Goal: Task Accomplishment & Management: Manage account settings

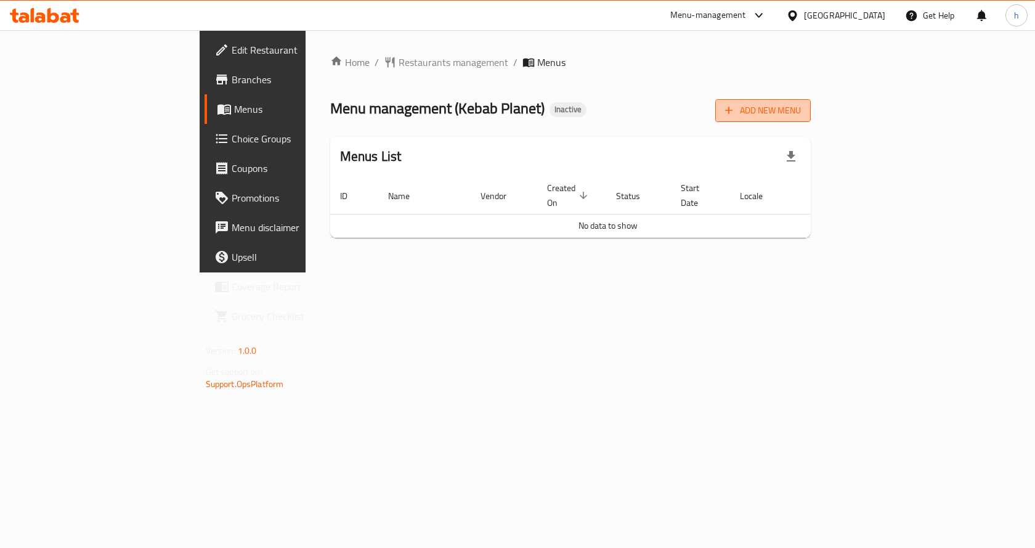
click at [801, 115] on span "Add New Menu" at bounding box center [763, 110] width 76 height 15
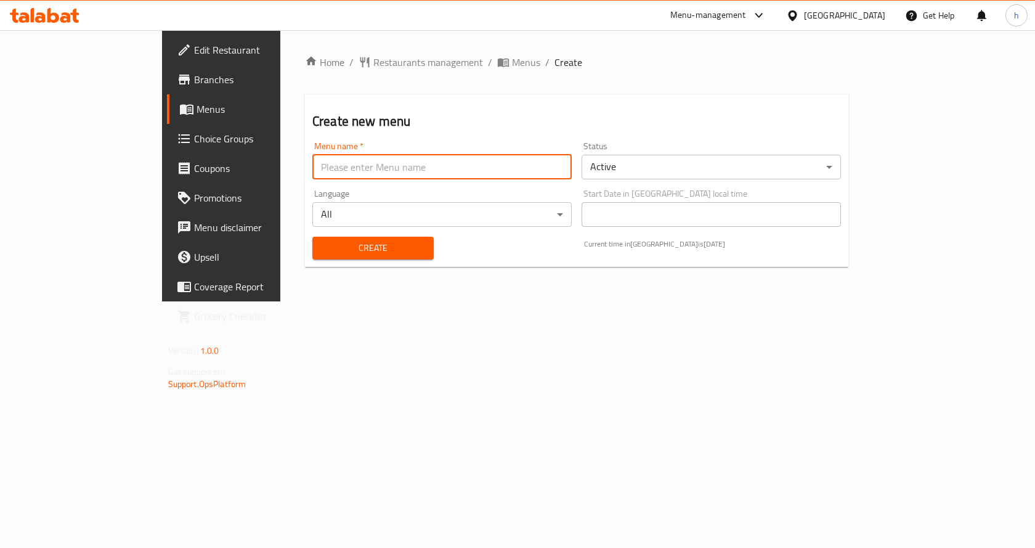
click at [503, 161] on input "text" at bounding box center [441, 167] width 259 height 25
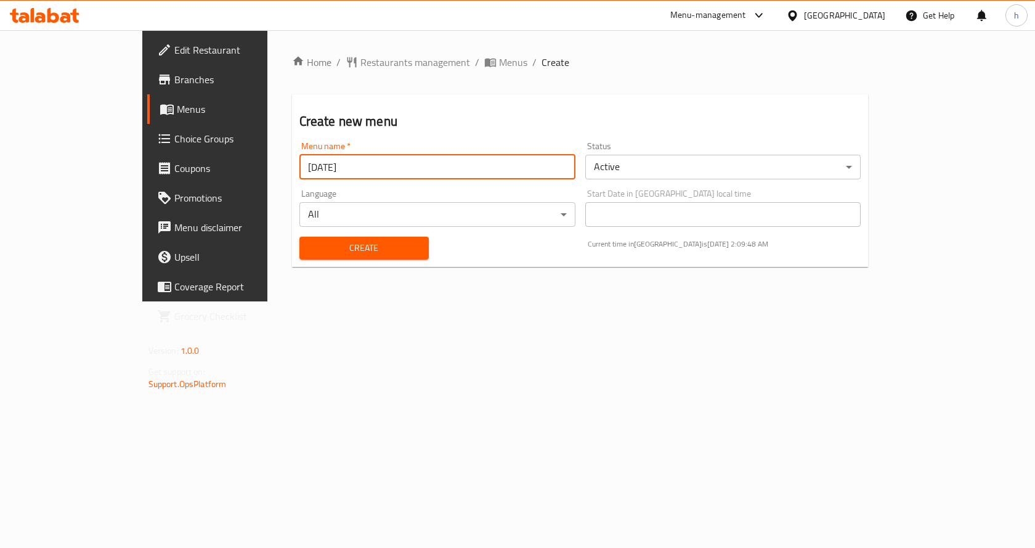
type input "[DATE]"
click at [526, 100] on div "Create new menu Menu name   * [DATE] Menu name * Status Active ​ Language All ​…" at bounding box center [580, 180] width 577 height 172
click at [318, 241] on span "Create" at bounding box center [364, 247] width 110 height 15
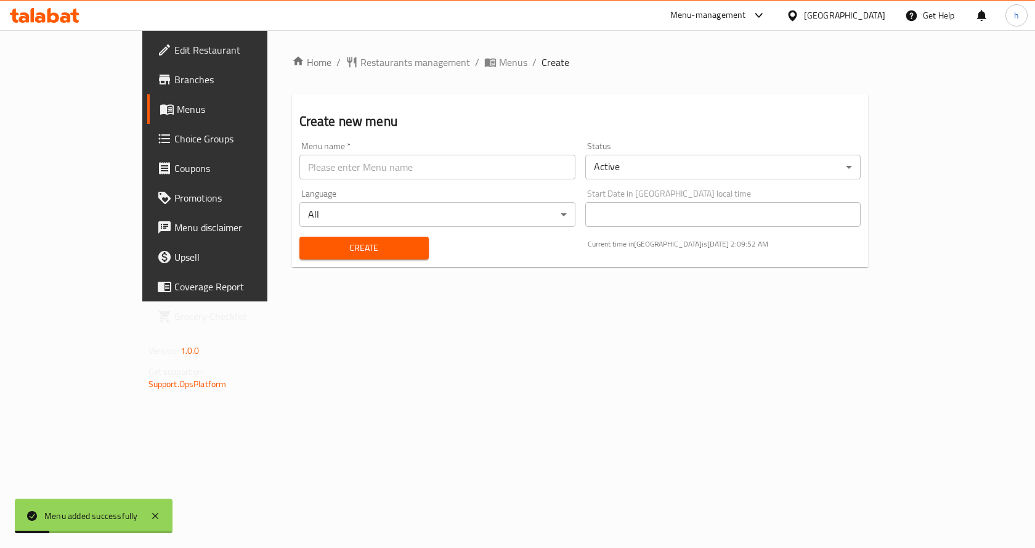
click at [177, 103] on span "Menus" at bounding box center [241, 109] width 129 height 15
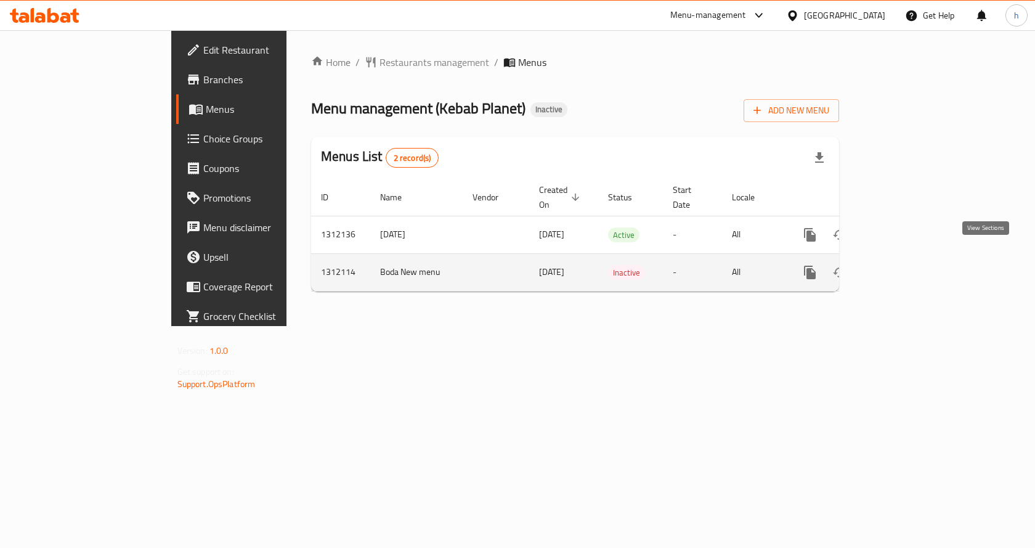
click at [904, 267] on icon "enhanced table" at bounding box center [898, 272] width 11 height 11
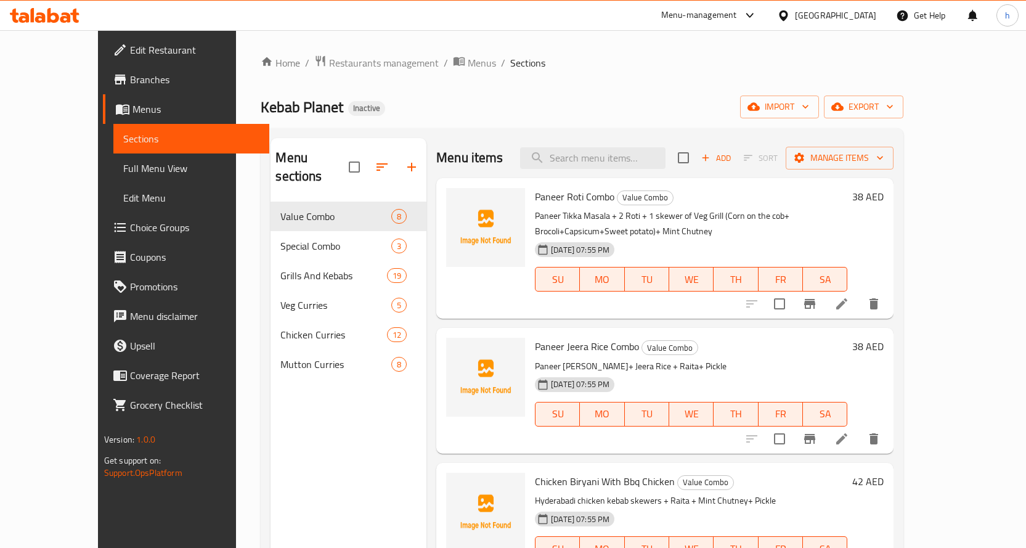
click at [123, 136] on span "Sections" at bounding box center [191, 138] width 136 height 15
click at [132, 109] on span "Menus" at bounding box center [195, 109] width 127 height 15
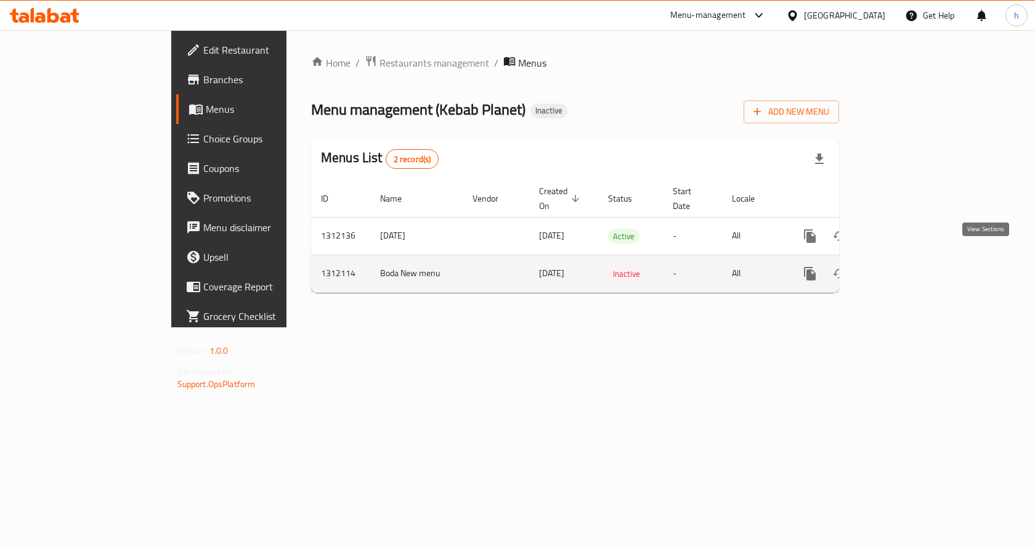
click at [906, 266] on icon "enhanced table" at bounding box center [898, 273] width 15 height 15
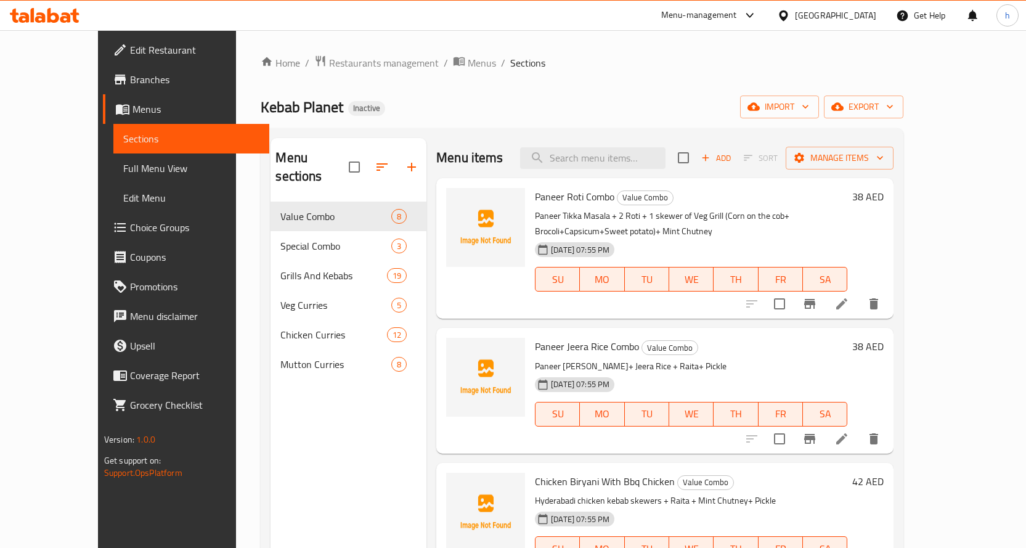
click at [132, 108] on span "Menus" at bounding box center [195, 109] width 127 height 15
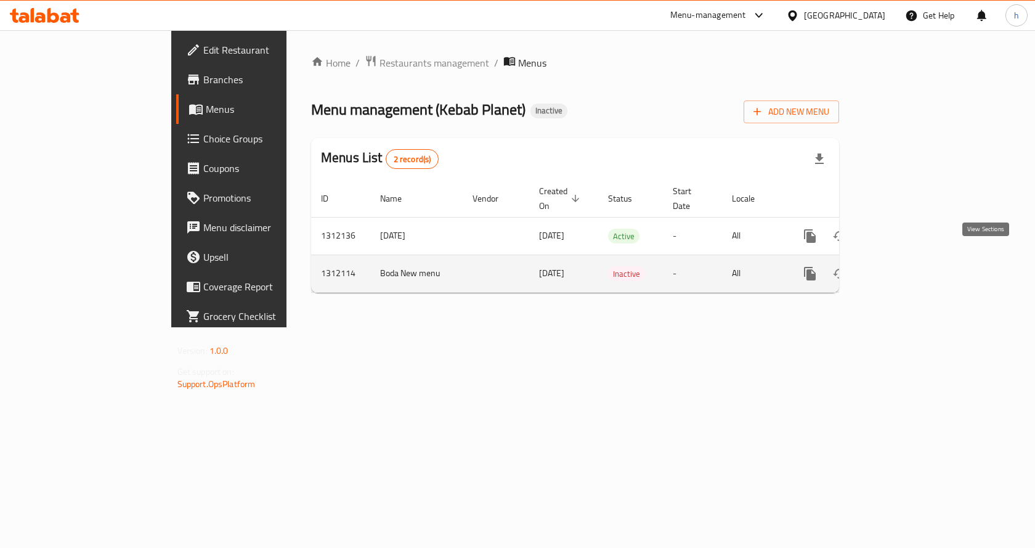
click at [904, 268] on icon "enhanced table" at bounding box center [898, 273] width 11 height 11
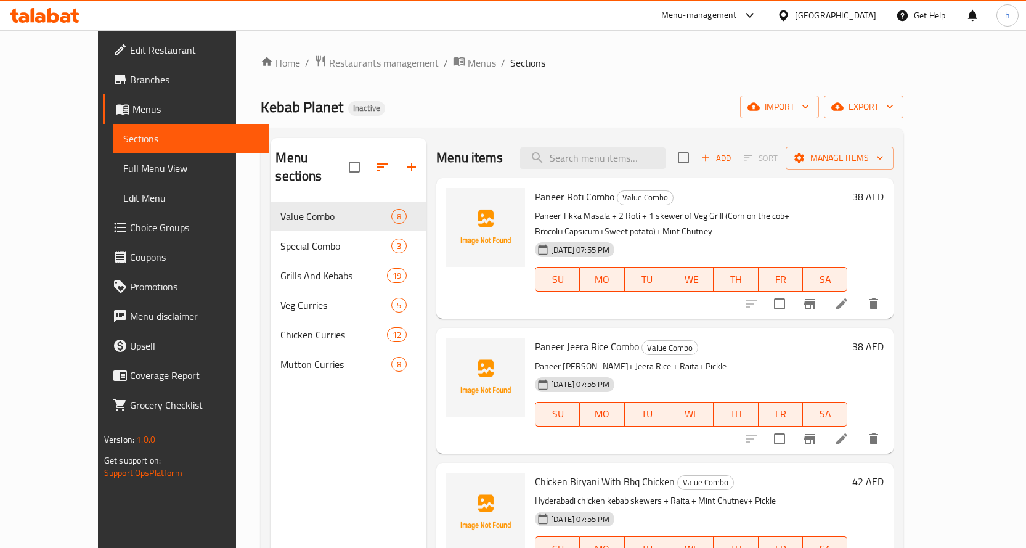
click at [123, 139] on span "Sections" at bounding box center [191, 138] width 136 height 15
click at [103, 97] on link "Menus" at bounding box center [186, 109] width 166 height 30
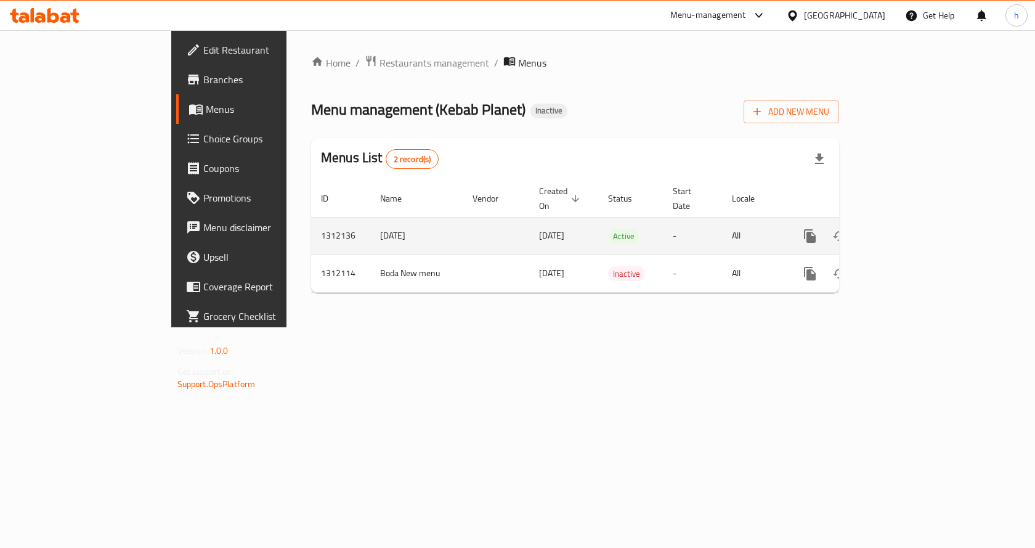
click at [904, 230] on icon "enhanced table" at bounding box center [898, 235] width 11 height 11
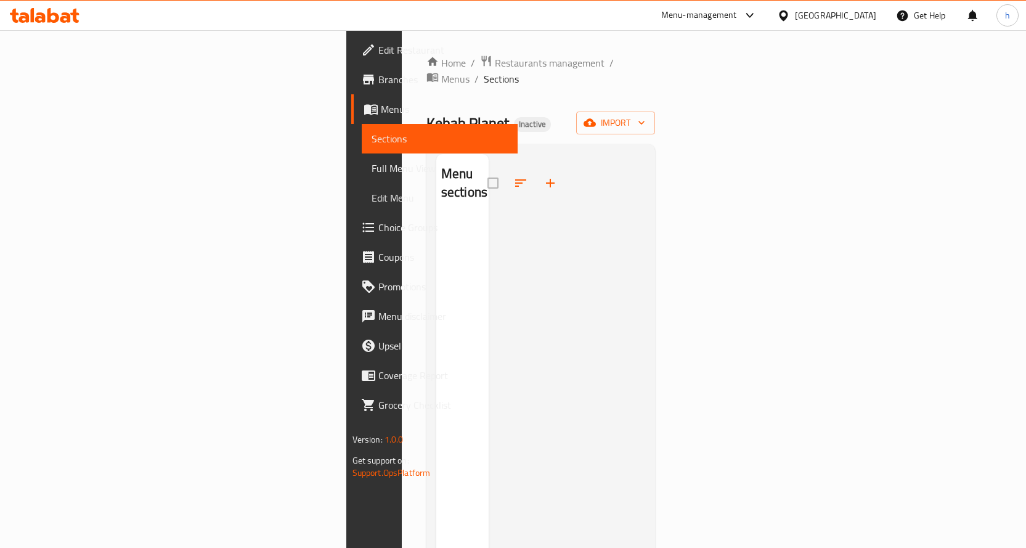
click at [371, 162] on span "Full Menu View" at bounding box center [439, 168] width 136 height 15
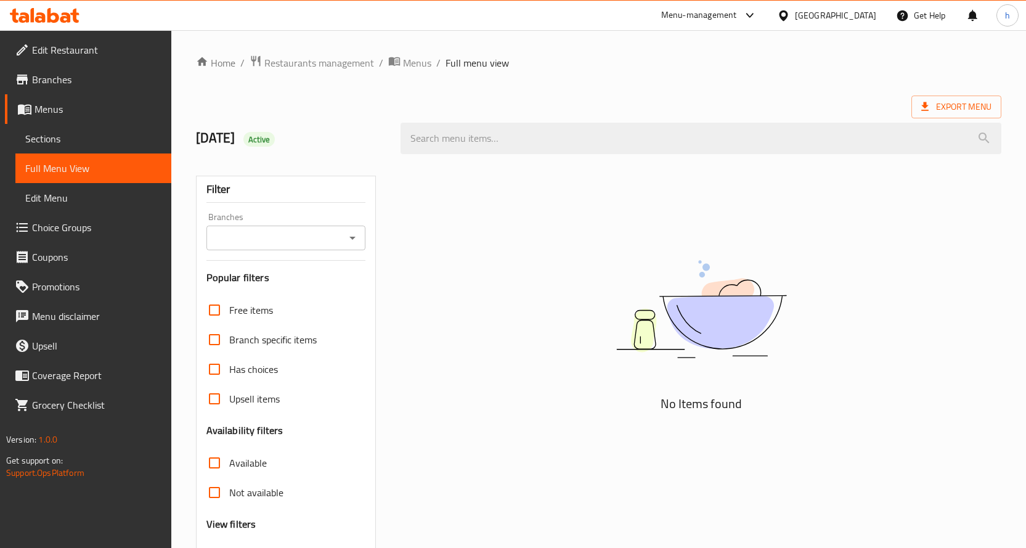
click at [102, 118] on link "Menus" at bounding box center [88, 109] width 166 height 30
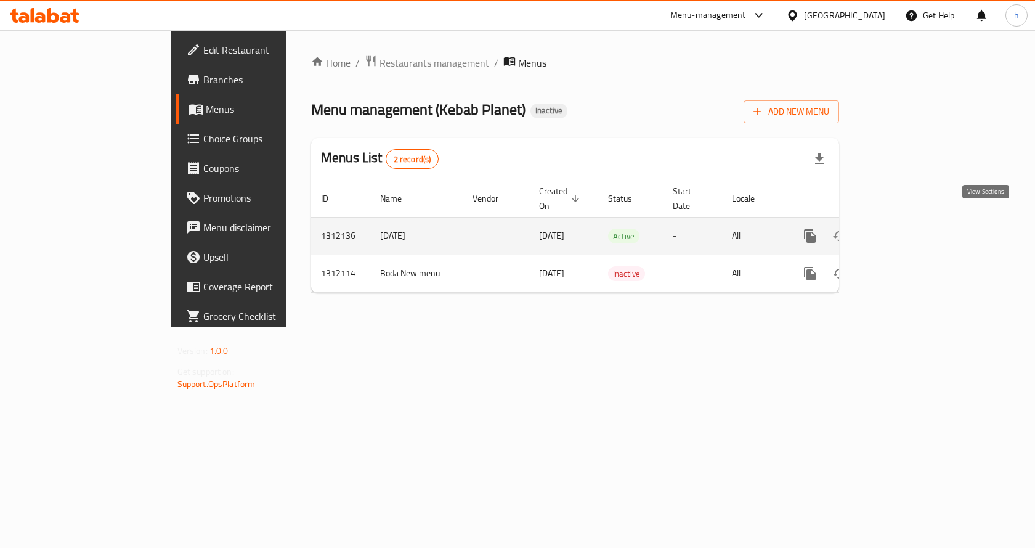
click at [914, 221] on link "enhanced table" at bounding box center [899, 236] width 30 height 30
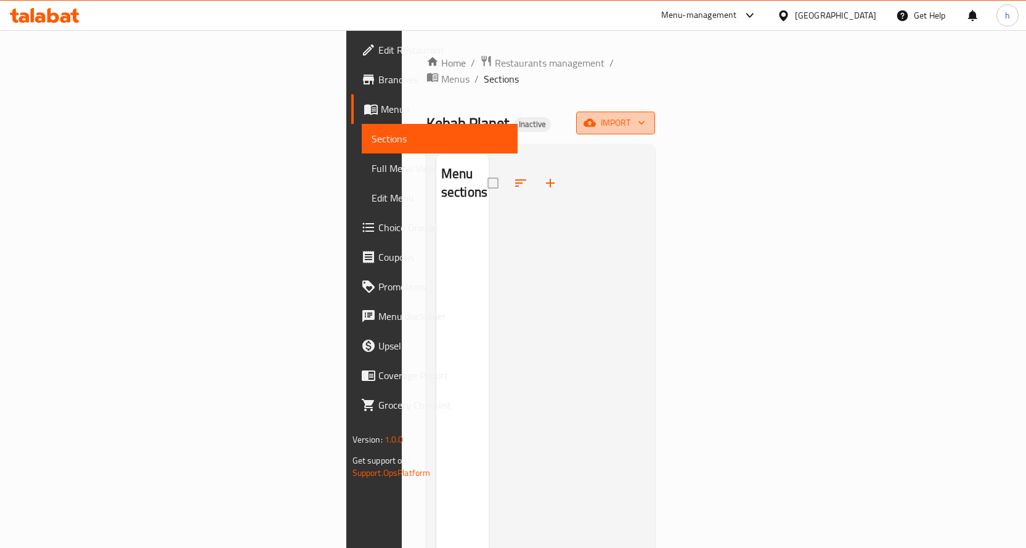
click at [645, 115] on span "import" at bounding box center [615, 122] width 59 height 15
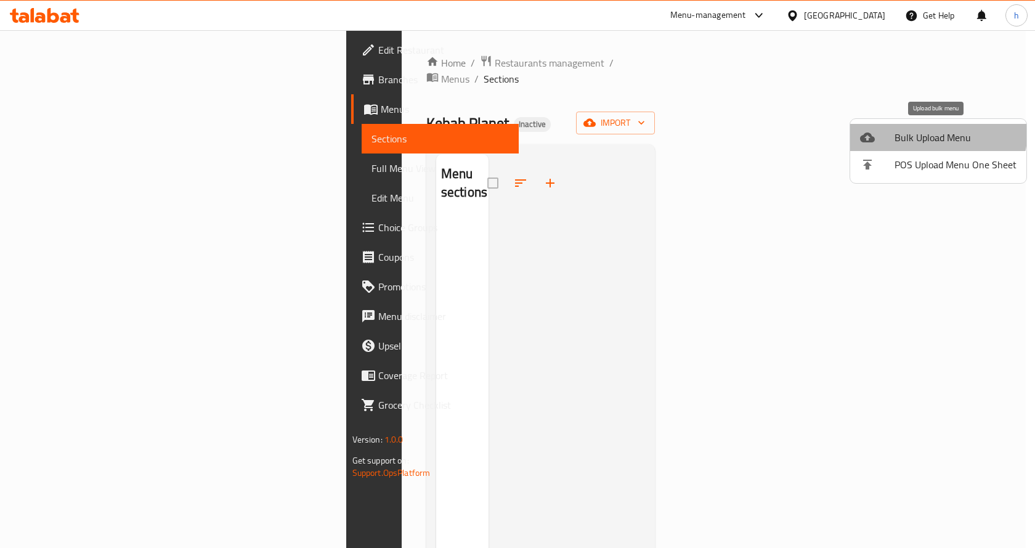
click at [932, 131] on span "Bulk Upload Menu" at bounding box center [955, 137] width 122 height 15
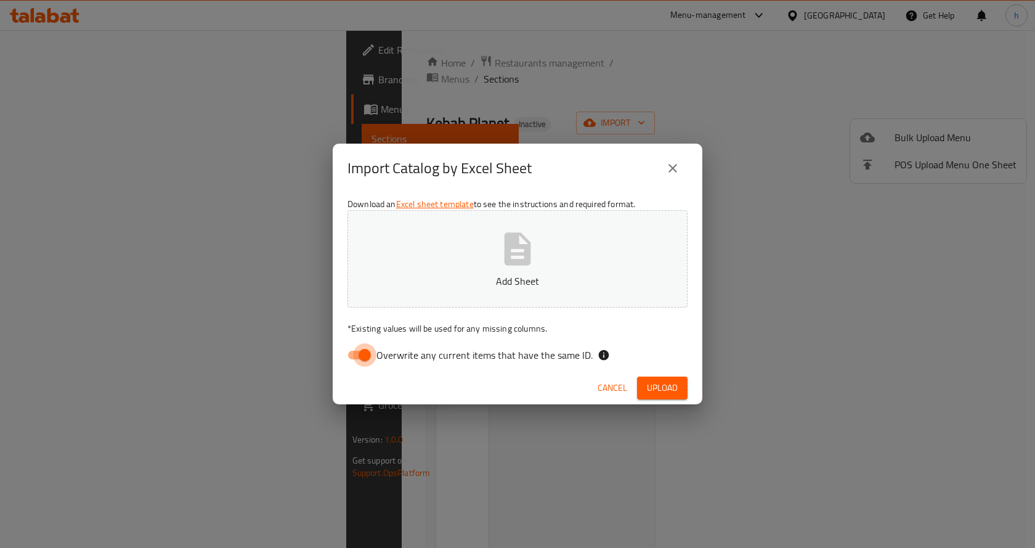
click at [355, 354] on input "Overwrite any current items that have the same ID." at bounding box center [365, 354] width 70 height 23
checkbox input "false"
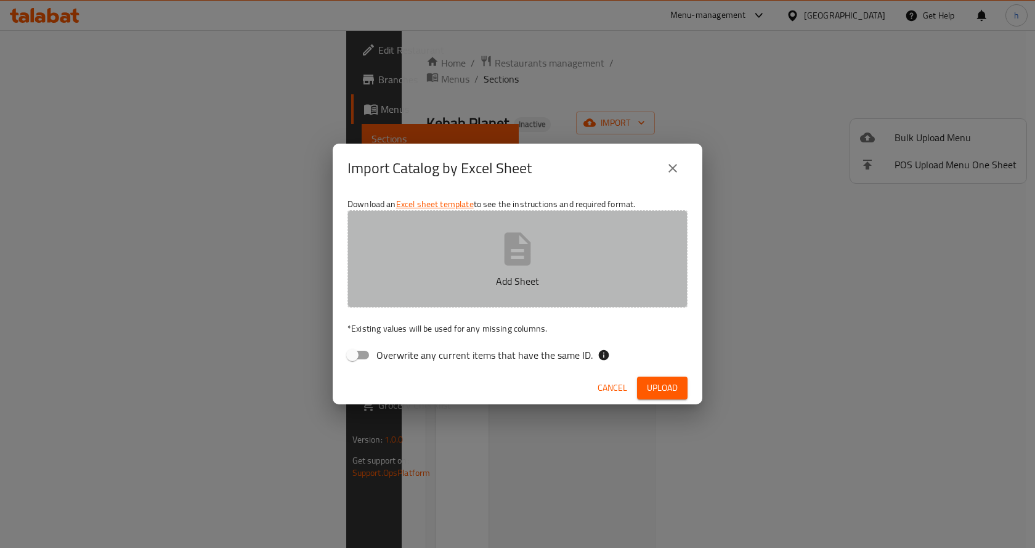
click at [506, 261] on icon "button" at bounding box center [517, 248] width 26 height 33
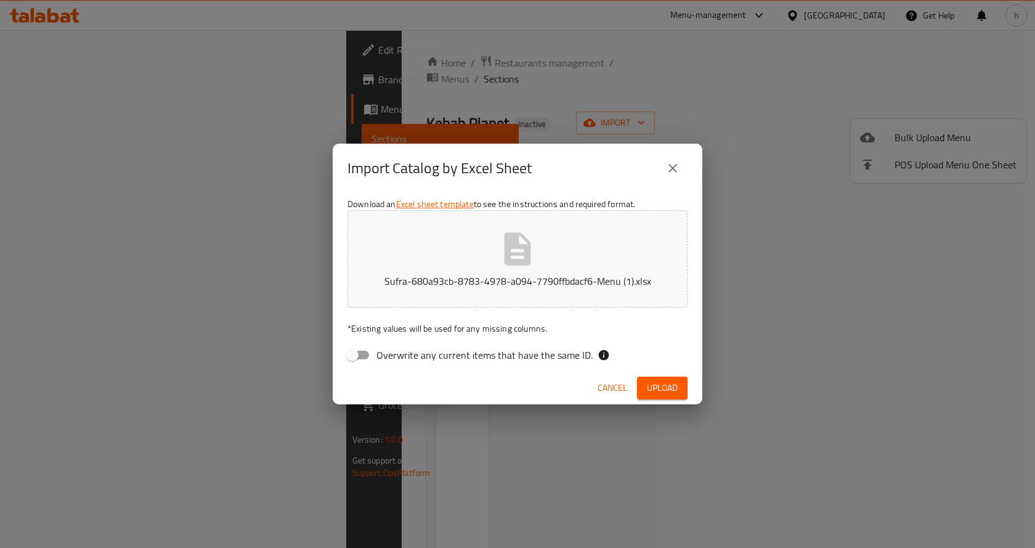
click at [657, 385] on span "Upload" at bounding box center [662, 387] width 31 height 15
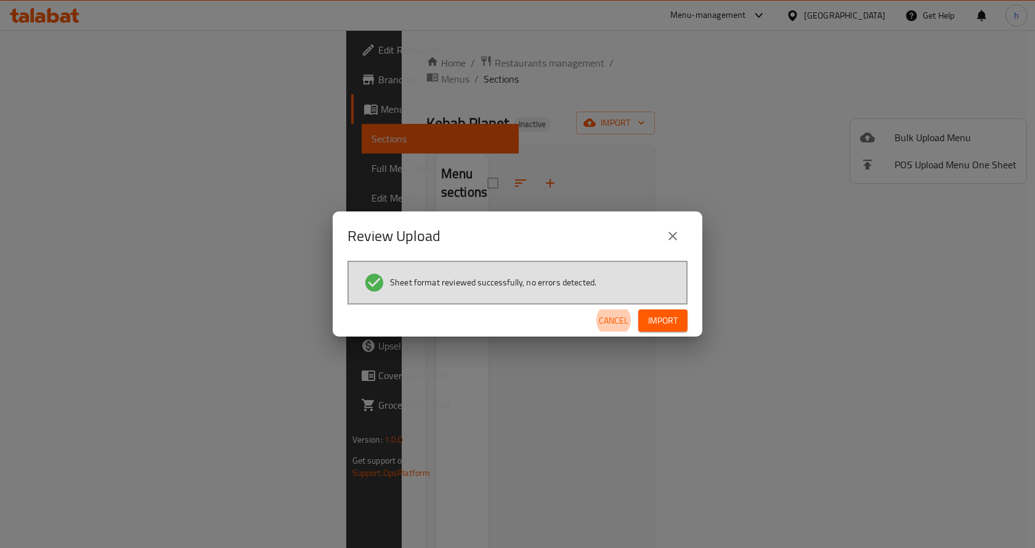
click at [673, 322] on span "Import" at bounding box center [663, 320] width 30 height 15
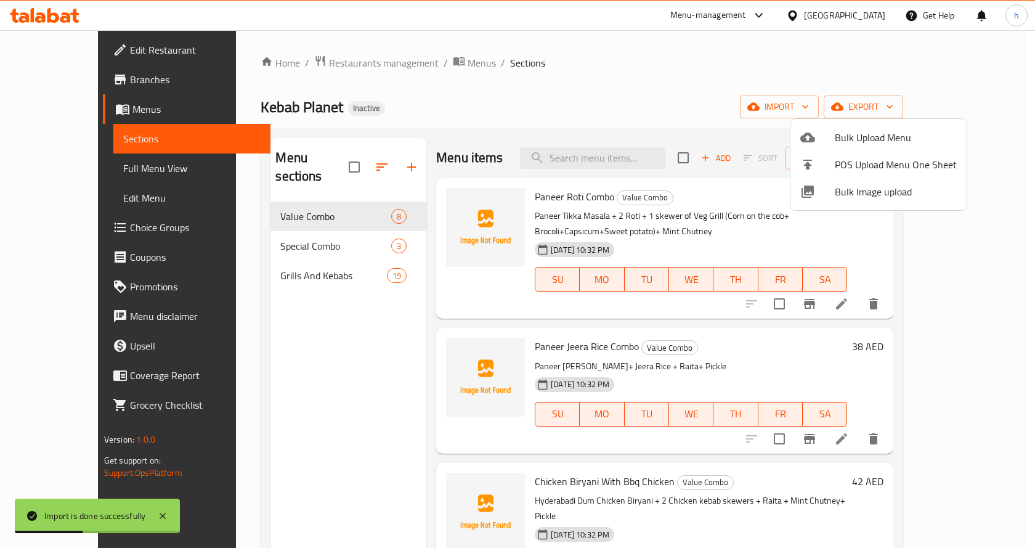
click at [628, 94] on div at bounding box center [517, 274] width 1035 height 548
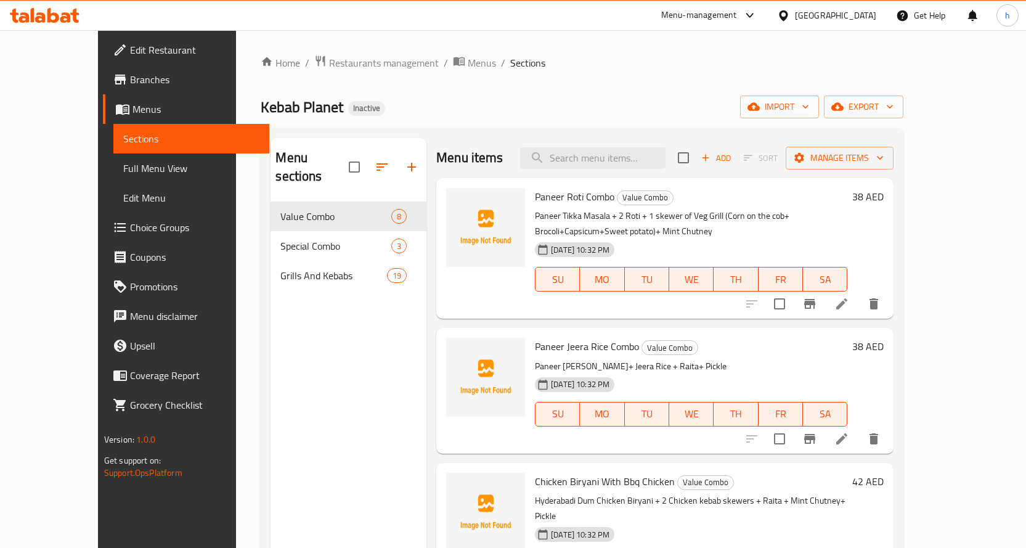
click at [438, 91] on div "Home / Restaurants management / Menus / Sections Kebab Planet Inactive import e…" at bounding box center [582, 375] width 642 height 641
click at [123, 166] on span "Full Menu View" at bounding box center [191, 168] width 136 height 15
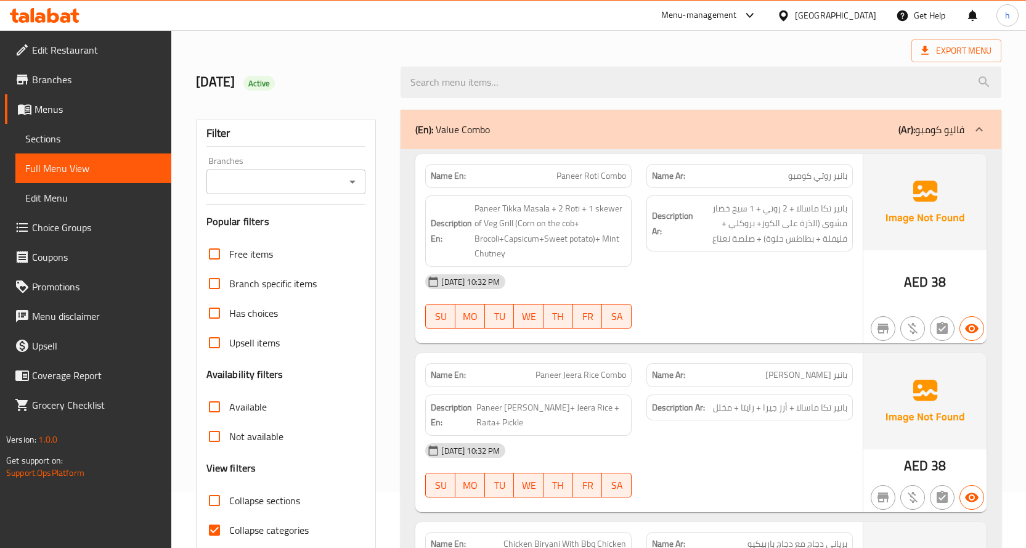
scroll to position [123, 0]
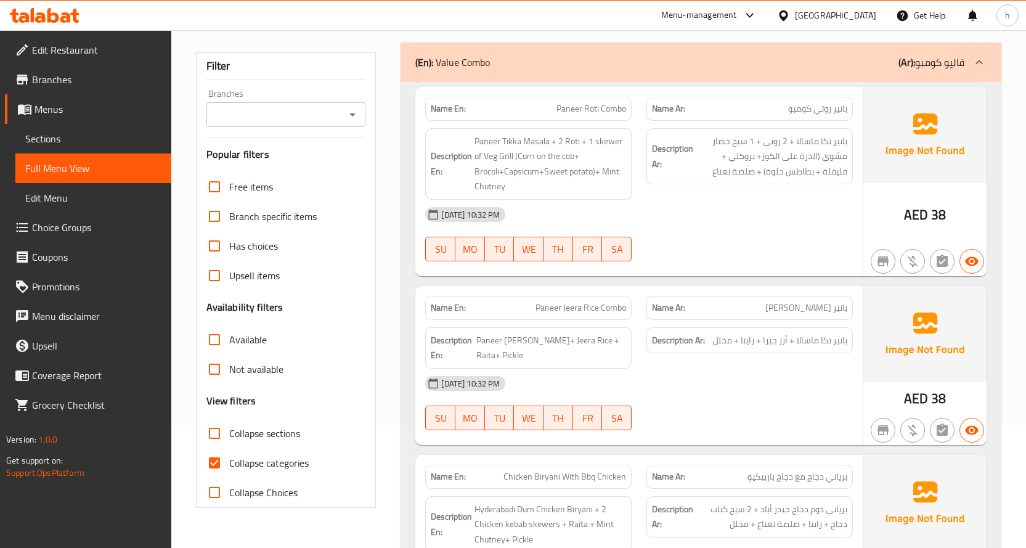
click at [227, 463] on input "Collapse categories" at bounding box center [215, 463] width 30 height 30
checkbox input "false"
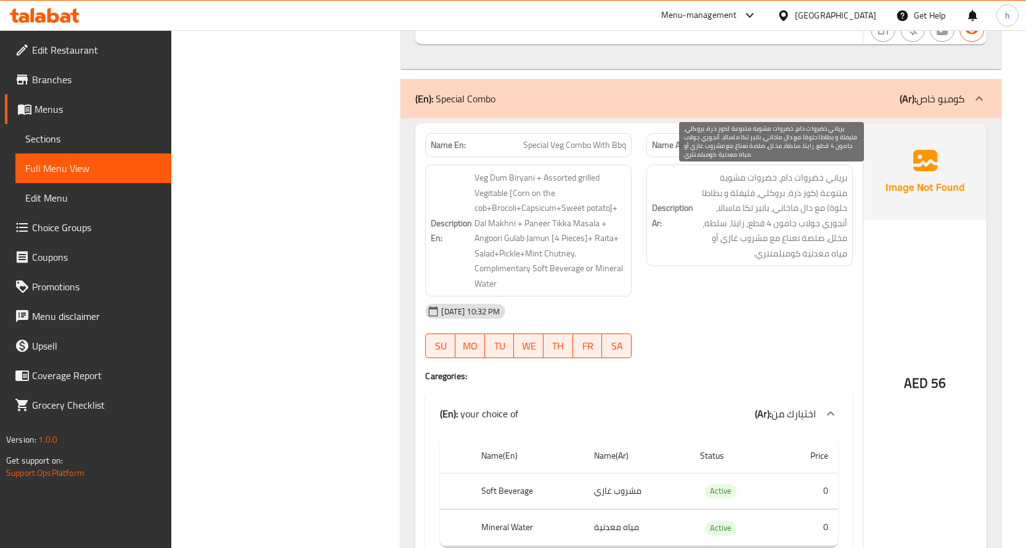
scroll to position [1540, 0]
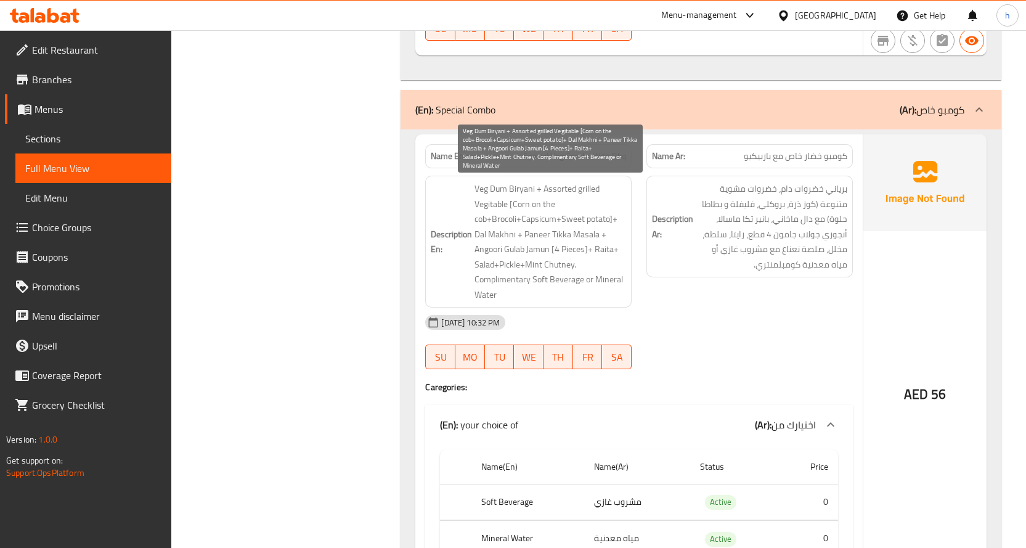
click at [517, 205] on span "Veg Dum Biryani + Assorted grilled Vegitable [Corn on the cob+Brocoli+Capsicum+…" at bounding box center [550, 241] width 152 height 121
drag, startPoint x: 517, startPoint y: 205, endPoint x: 484, endPoint y: 224, distance: 38.7
click at [484, 224] on span "Veg Dum Biryani + Assorted grilled Vegitable [Corn on the cob+Brocoli+Capsicum+…" at bounding box center [550, 241] width 152 height 121
copy span "Corn on the cob"
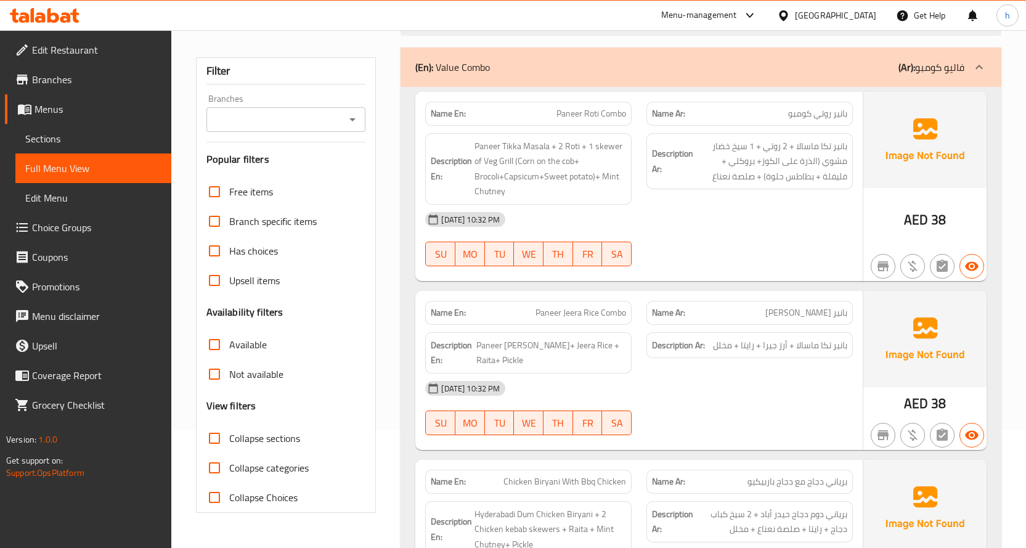
scroll to position [123, 0]
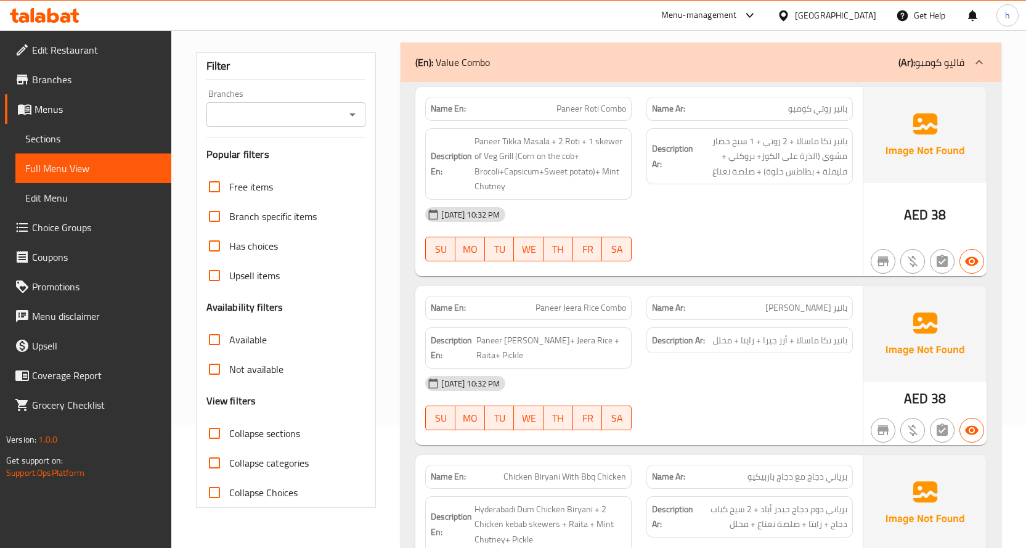
click at [373, 192] on div "Filter Branches Branches Popular filters Free items Branch specific items Has c…" at bounding box center [286, 279] width 180 height 455
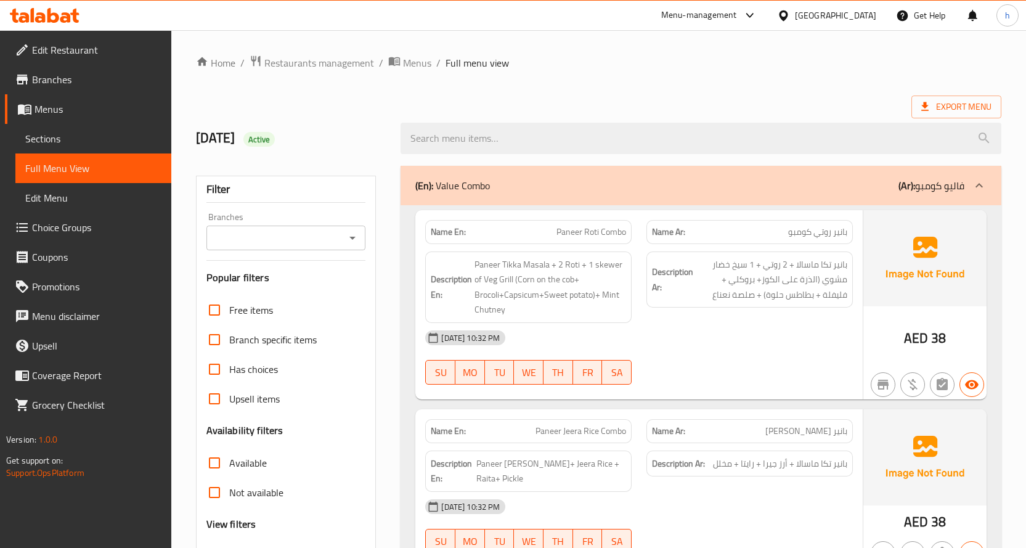
click at [68, 137] on span "Sections" at bounding box center [93, 138] width 136 height 15
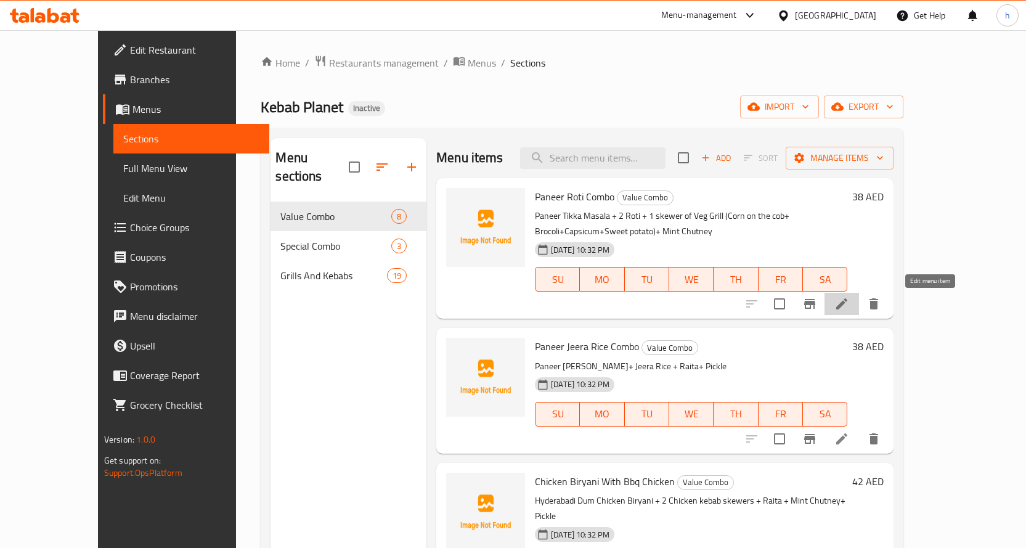
click at [847, 306] on icon at bounding box center [841, 303] width 11 height 11
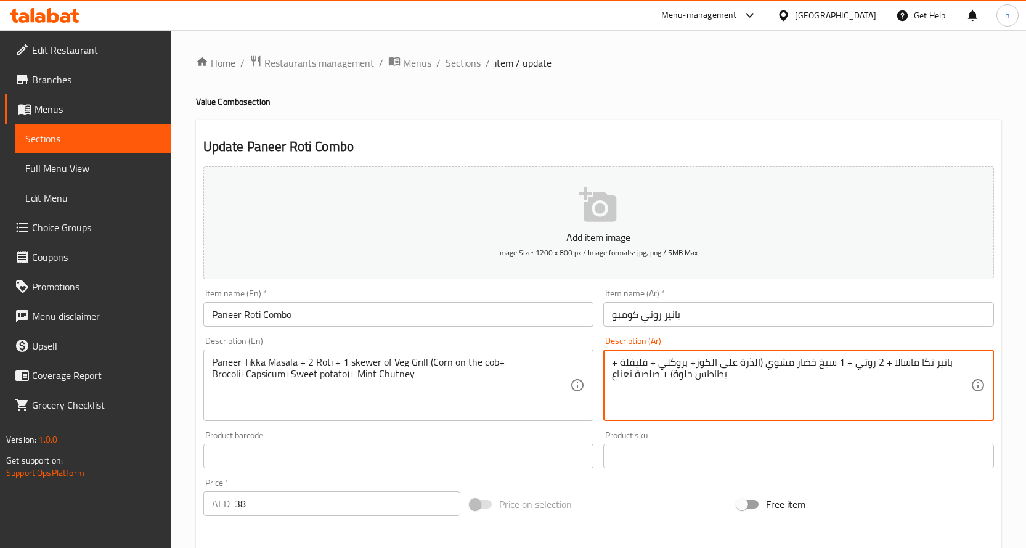
drag, startPoint x: 703, startPoint y: 362, endPoint x: 748, endPoint y: 361, distance: 44.4
click at [748, 361] on textarea "بانير تكا ماسالا + 2 روتي + 1 سيخ خضار مشوي (الذرة على الكوز+ بروكلي + فليفلة +…" at bounding box center [791, 385] width 359 height 59
paste textarea "كوز الذرة"
type textarea "بانير تكا ماسالا + 2 روتي + 1 سيخ خضار مشوي (كوز الذرة+ بروكلي + فليفلة + بطاطس…"
click at [624, 140] on h2 "Update Paneer Roti Combo" at bounding box center [598, 146] width 790 height 18
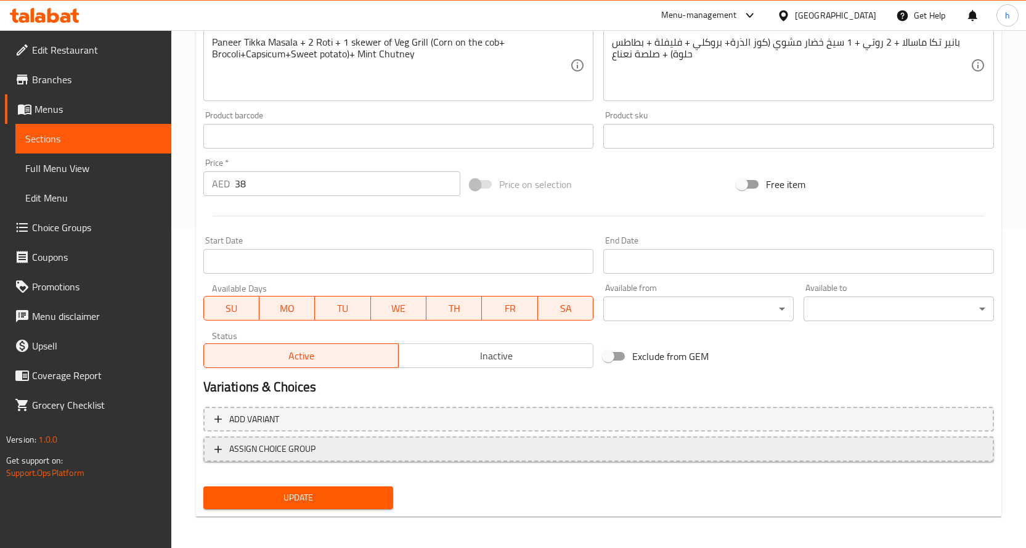
scroll to position [323, 0]
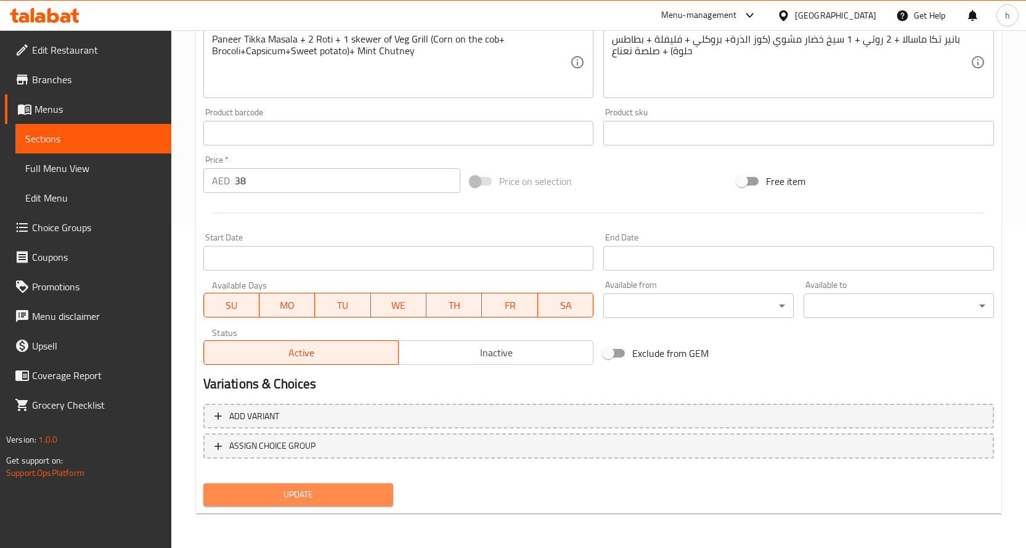
click at [358, 487] on span "Update" at bounding box center [298, 494] width 171 height 15
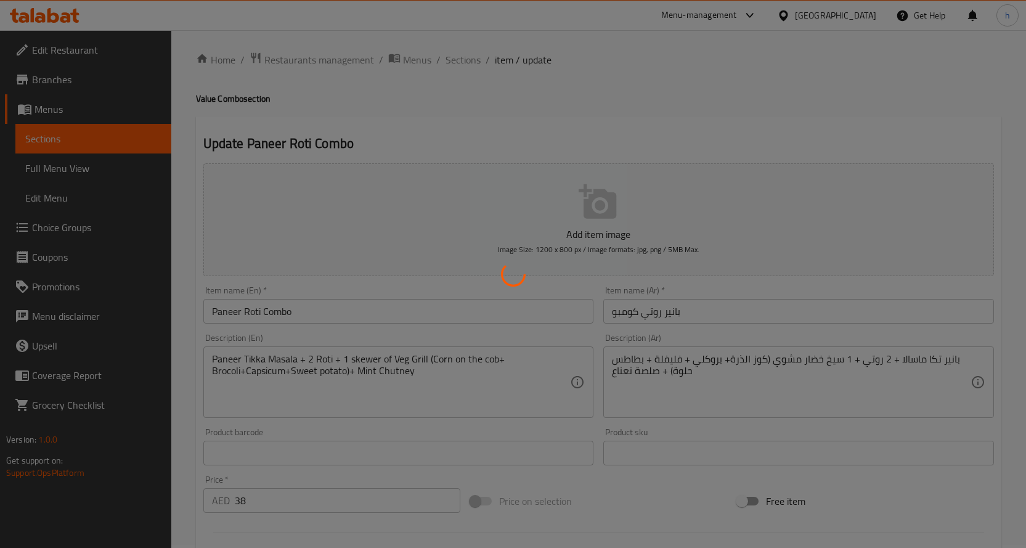
scroll to position [0, 0]
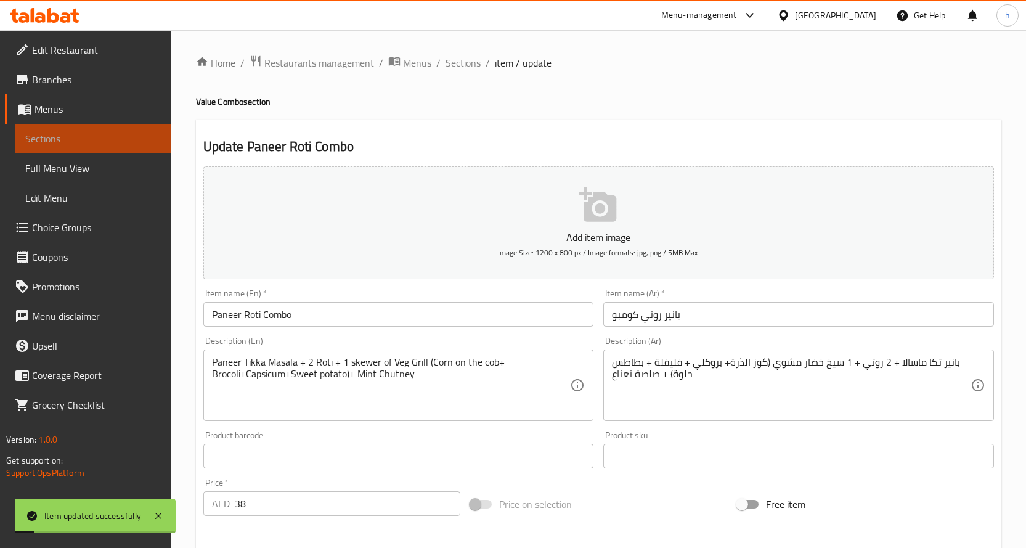
click at [97, 139] on span "Sections" at bounding box center [93, 138] width 136 height 15
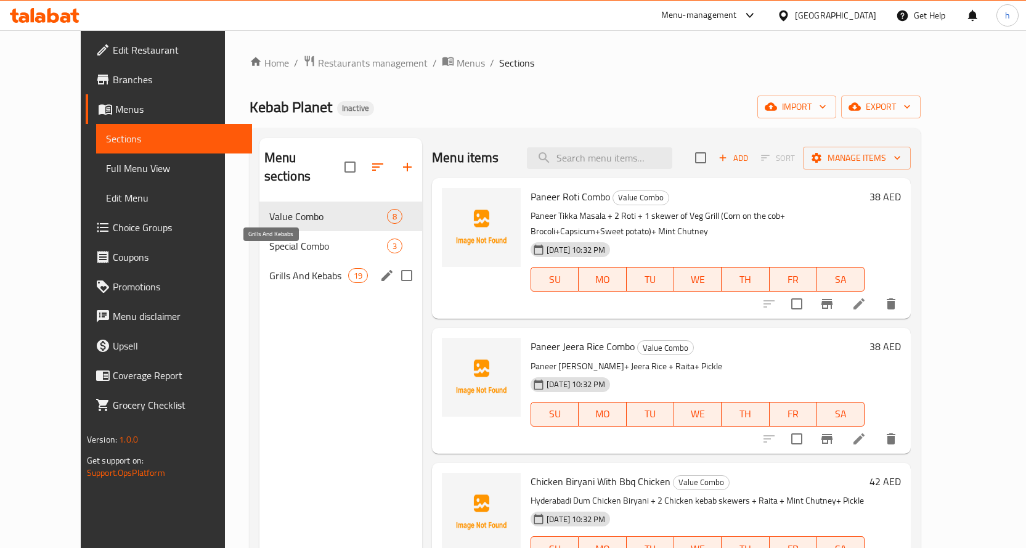
click at [269, 268] on span "Grills And Kebabs" at bounding box center [308, 275] width 79 height 15
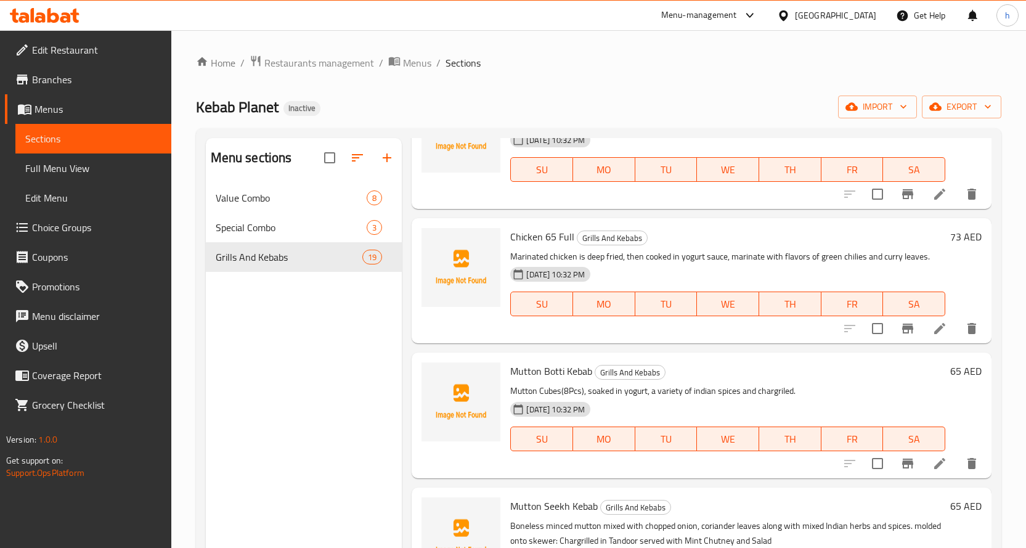
scroll to position [1284, 0]
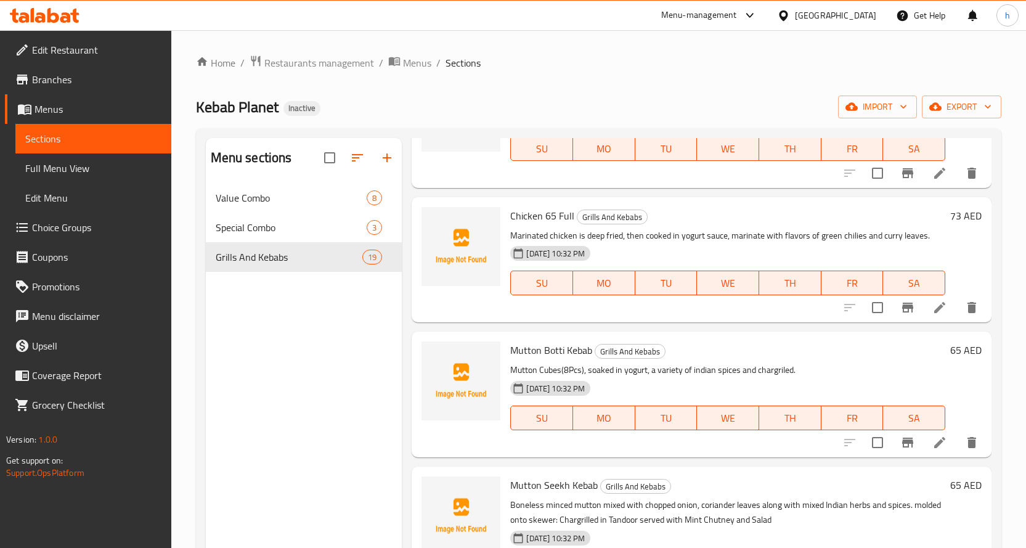
click at [922, 436] on li at bounding box center [939, 442] width 34 height 22
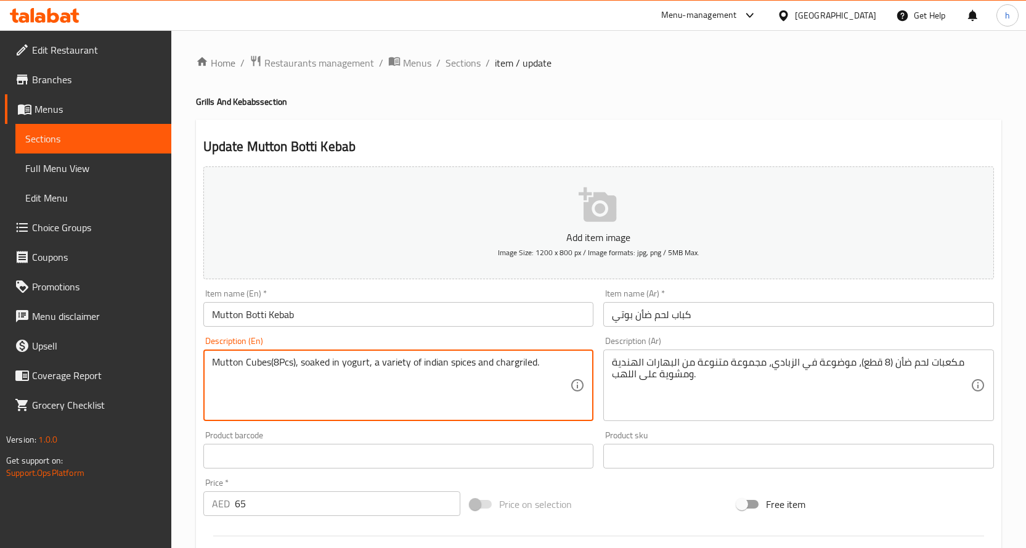
click at [510, 362] on textarea "Mutton Cubes(8Pcs), soaked in yogurt, a variety of indian spices and chargriled." at bounding box center [391, 385] width 359 height 59
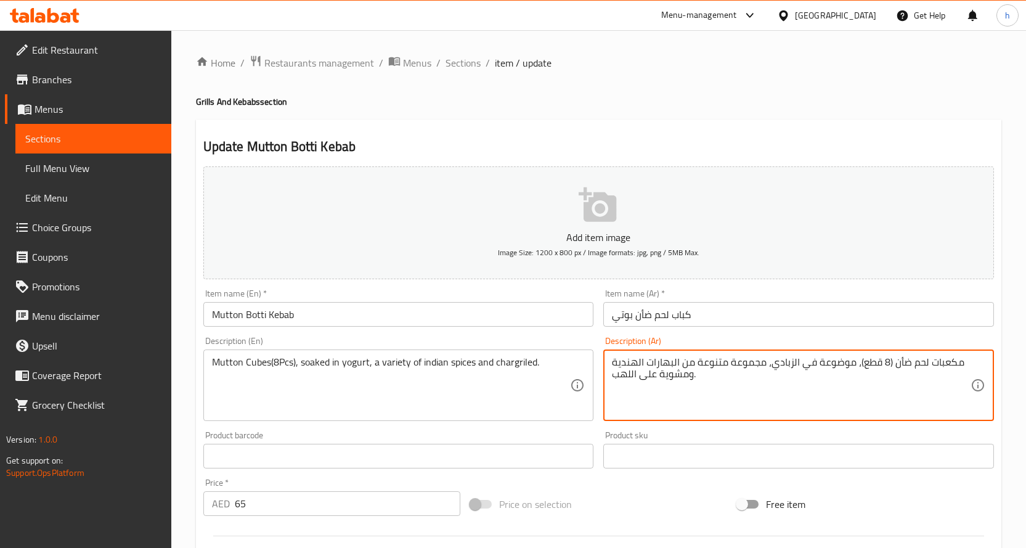
drag, startPoint x: 654, startPoint y: 376, endPoint x: 611, endPoint y: 384, distance: 43.7
click at [646, 384] on textarea "مكعبات لحم ضأن (8 قطع)، موضوعة في الزبادي، مجموعة متنوعة من البهارات الهندية وم…" at bounding box center [791, 385] width 359 height 59
click at [646, 379] on textarea "مكعبات لحم ضأن (8 قطع)، موضوعة في الزبادي، مجموعة متنوعة من البهارات الهندية وم…" at bounding box center [791, 385] width 359 height 59
click at [698, 386] on textarea "مكعبات لحم ضأن (8 قطع)، موضوعة في الزبادي، مجموعة متنوعة من البهارات الهندية وم…" at bounding box center [791, 385] width 359 height 59
type textarea "مكعبات لحم ضأن (8 قطع)، موضوعة في الزبادي، مجموعة متنوعة من البهارات الهندية وم…"
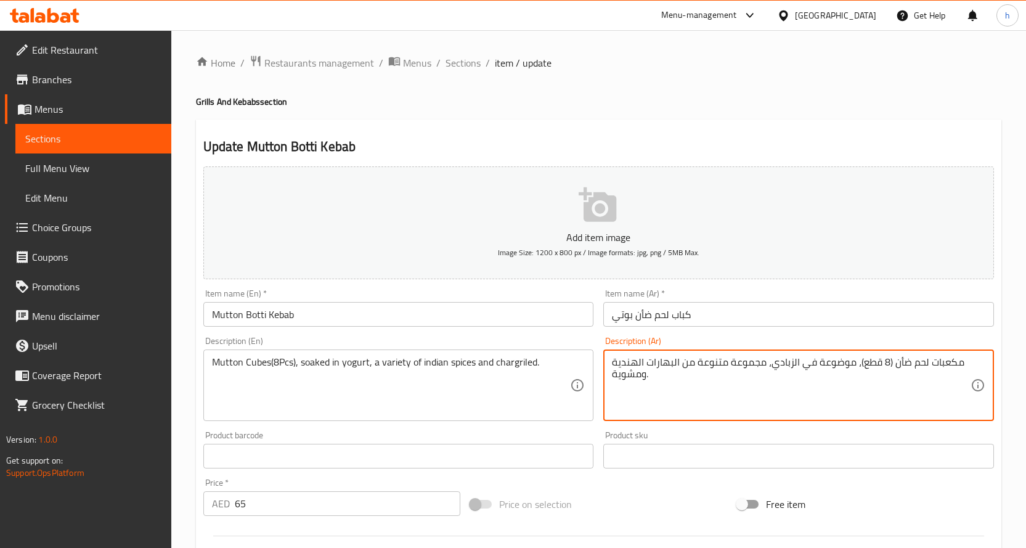
click at [590, 111] on div "Home / Restaurants management / Menus / Sections / item / update Grills And Keb…" at bounding box center [598, 450] width 805 height 791
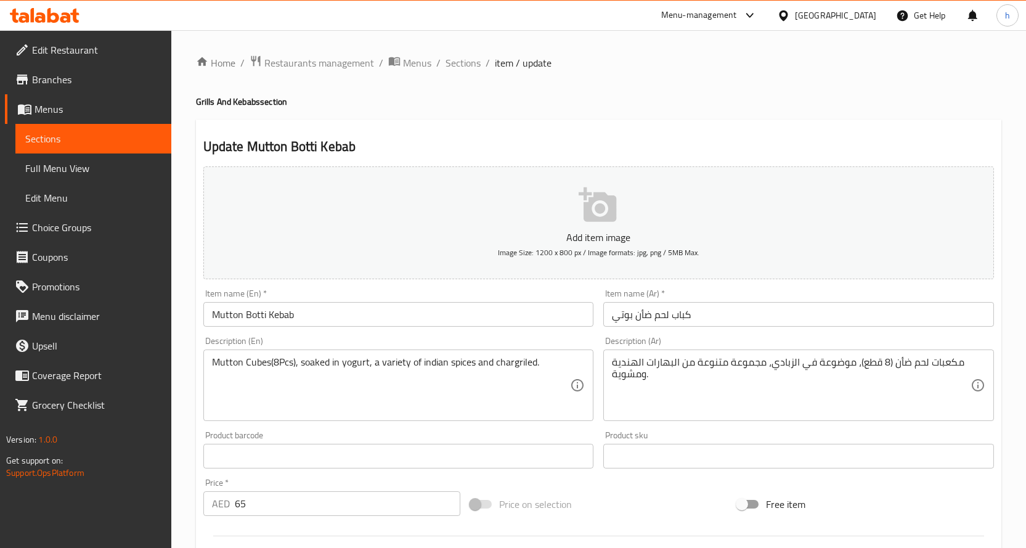
click at [764, 88] on div "Home / Restaurants management / Menus / Sections / item / update Grills And Keb…" at bounding box center [598, 450] width 805 height 791
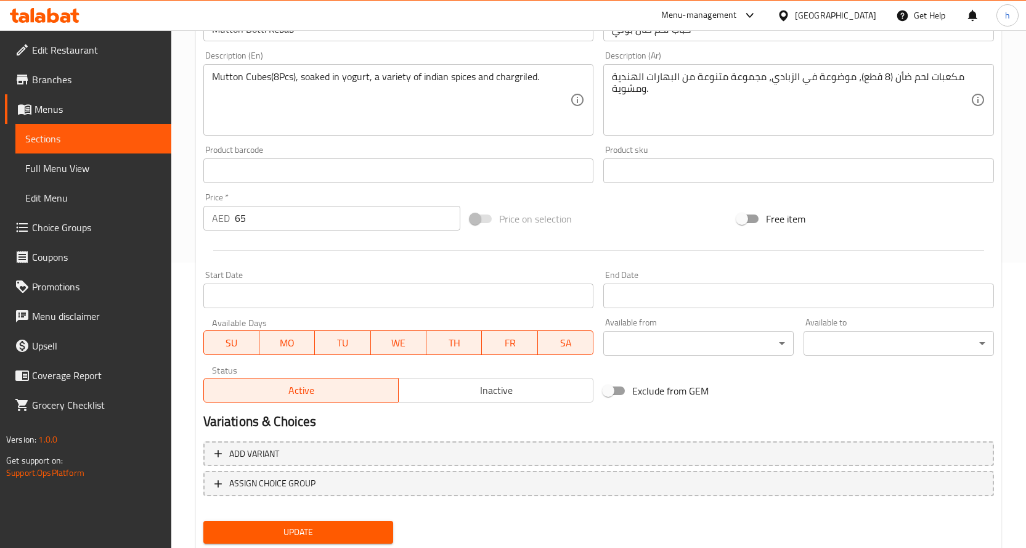
scroll to position [323, 0]
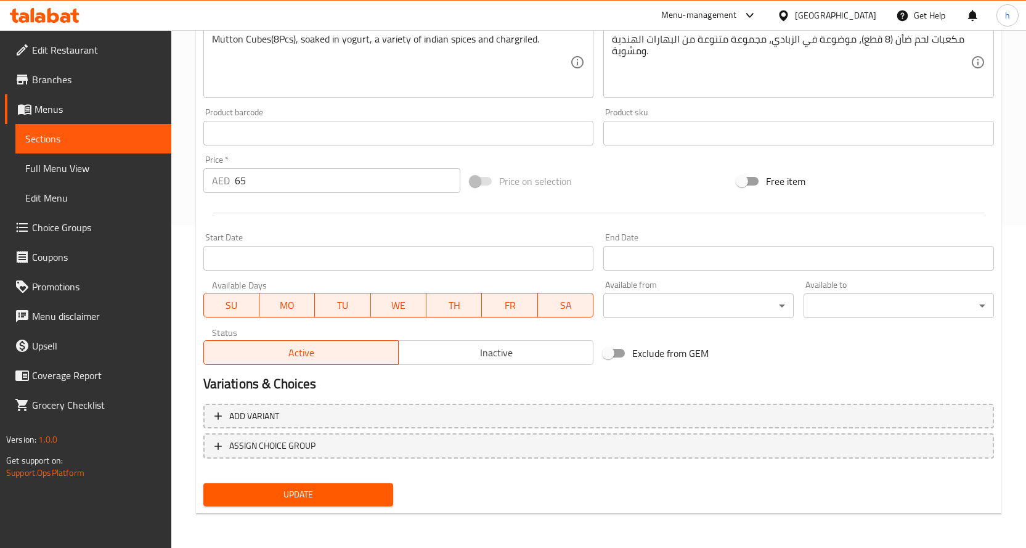
click at [333, 496] on span "Update" at bounding box center [298, 494] width 171 height 15
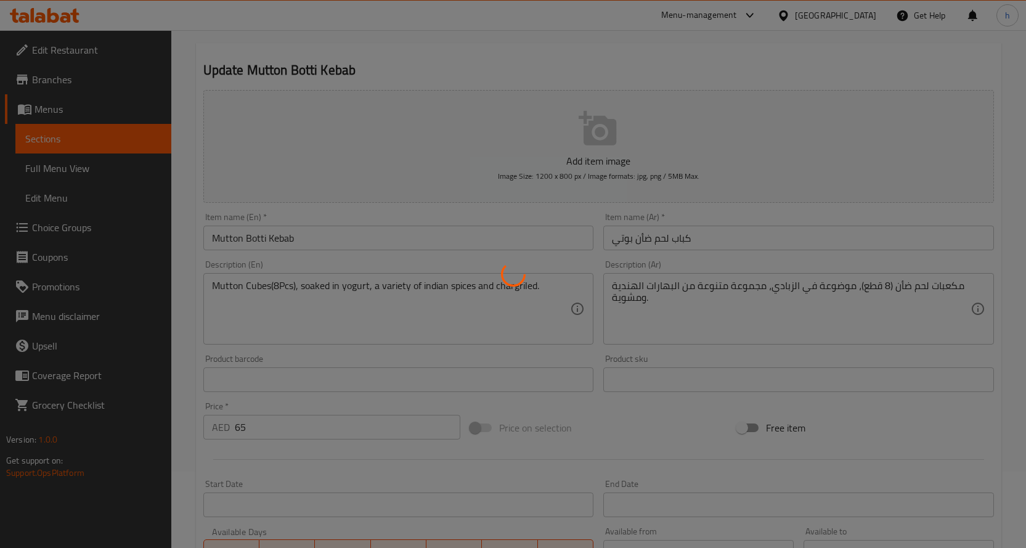
scroll to position [0, 0]
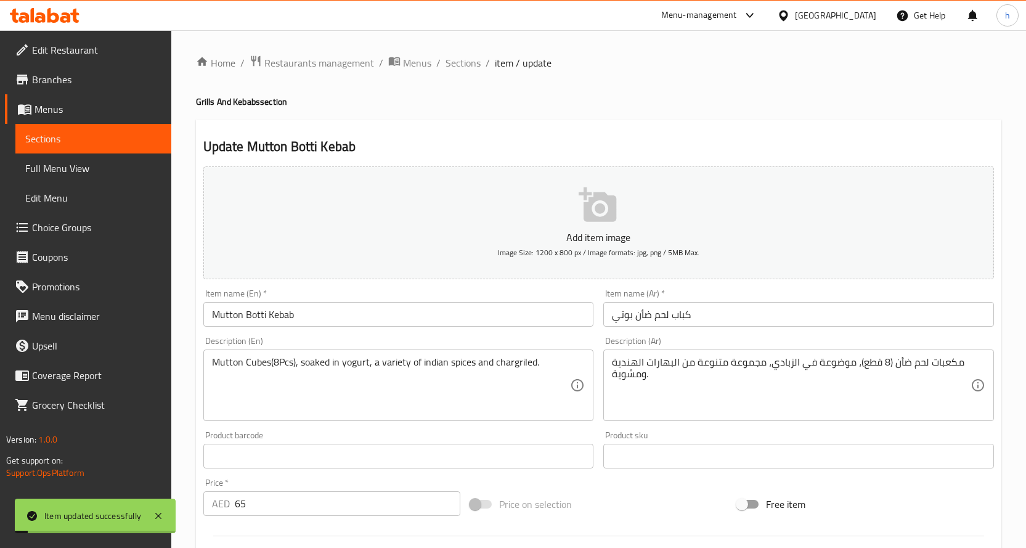
click at [141, 139] on span "Sections" at bounding box center [93, 138] width 136 height 15
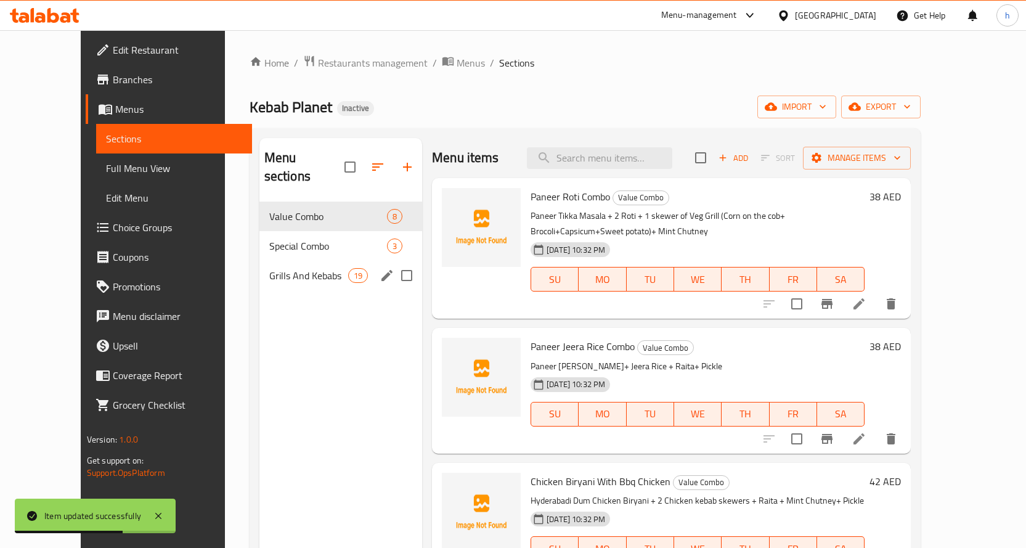
click at [349, 270] on span "19" at bounding box center [358, 276] width 18 height 12
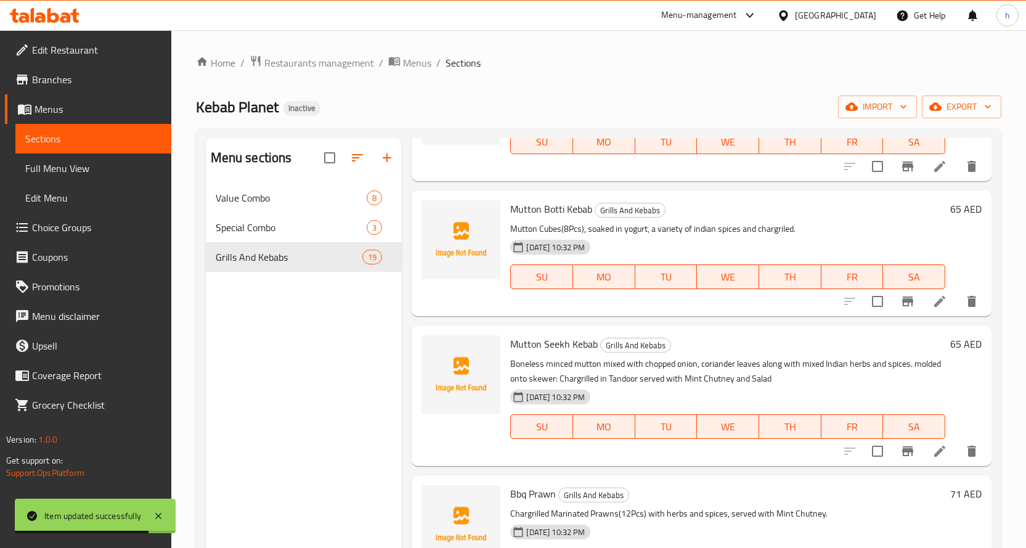
scroll to position [1480, 0]
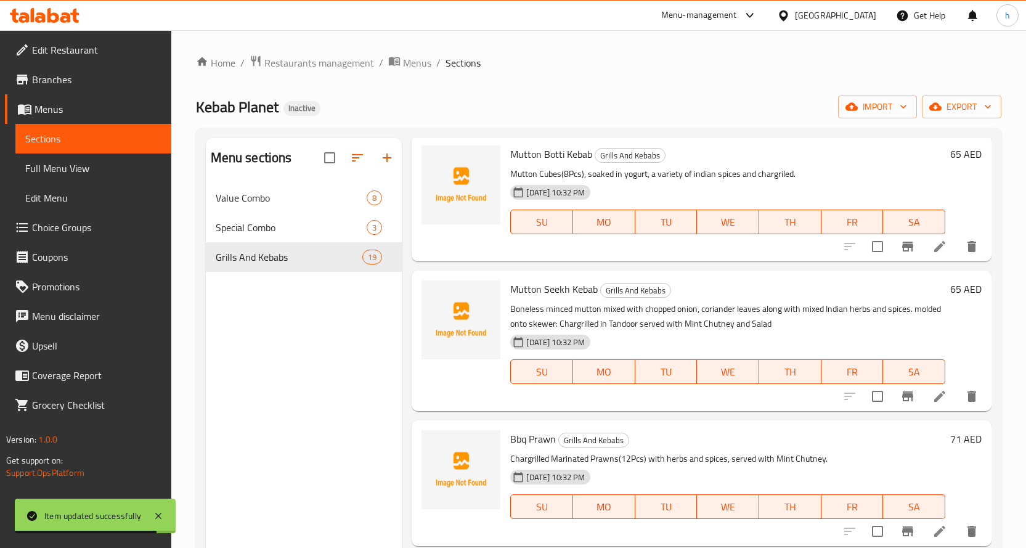
click at [932, 399] on icon at bounding box center [939, 396] width 15 height 15
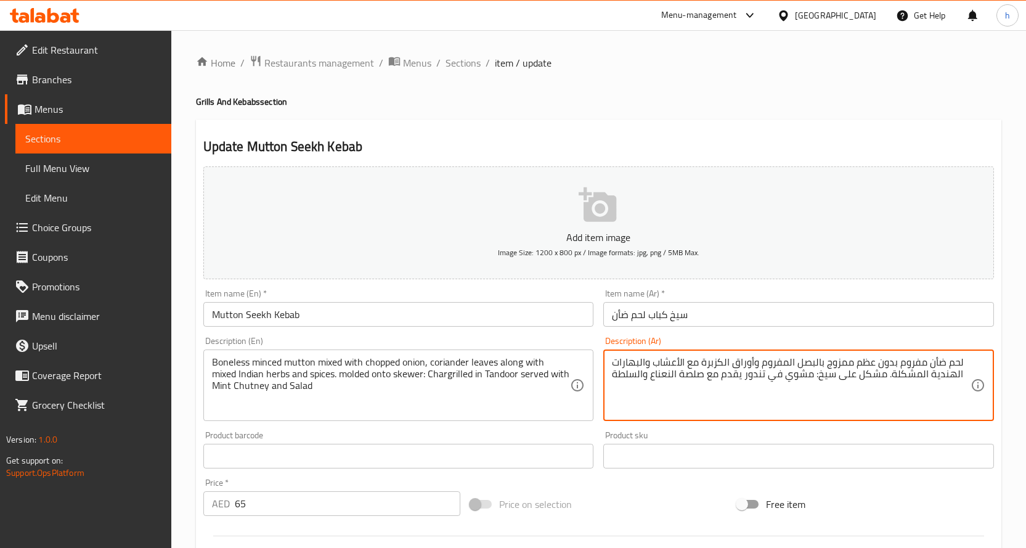
drag, startPoint x: 918, startPoint y: 362, endPoint x: 864, endPoint y: 364, distance: 54.3
click at [864, 364] on textarea "لحم ضأن مفروم بدون عظم ممزوج بالبصل المفروم وأوراق الكزبرة مع الأعشاب والبهارات…" at bounding box center [791, 385] width 359 height 59
click at [893, 368] on textarea "لحم ضأن مفروم بدون عظم ممزوج بالبصل المفروم وأوراق الكزبرة مع الأعشاب والبهارات…" at bounding box center [791, 385] width 359 height 59
click at [890, 365] on textarea "لحم ضأن مفروم بدون عظم ممزوج بالبصل المفروم وأوراق الكزبرة مع الأعشاب والبهارات…" at bounding box center [791, 385] width 359 height 59
drag, startPoint x: 890, startPoint y: 365, endPoint x: 864, endPoint y: 365, distance: 26.5
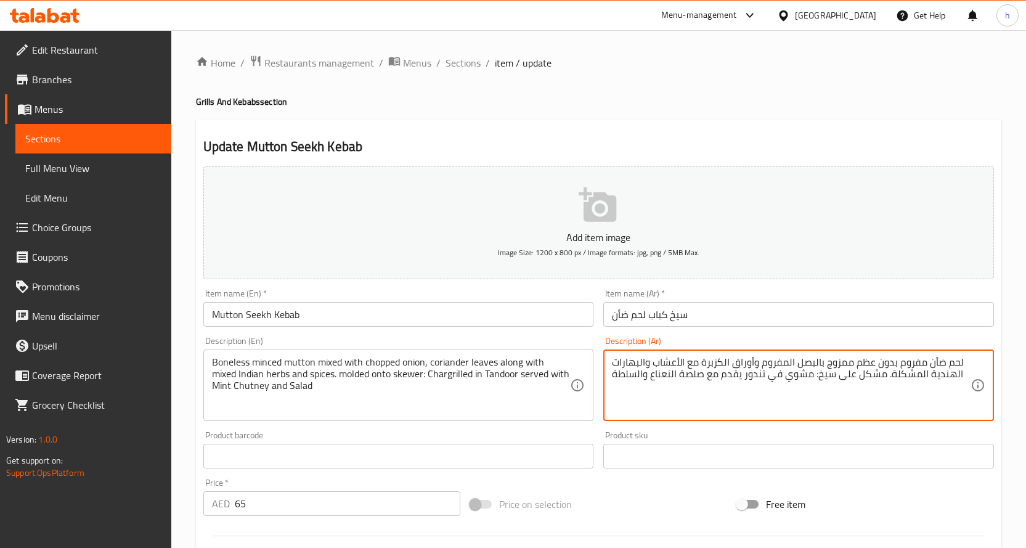
click at [864, 365] on textarea "لحم ضأن مفروم بدون عظم ممزوج بالبصل المفروم وأوراق الكزبرة مع الأعشاب والبهارات…" at bounding box center [791, 385] width 359 height 59
type textarea "لحم ضأن مفروم مسحب ممزوج بالبصل المفروم وأوراق الكزبرة مع الأعشاب والبهارات اله…"
click at [622, 134] on div "Update Mutton Seekh Kebab Add item image Image Size: 1200 x 800 px / Image form…" at bounding box center [598, 478] width 805 height 717
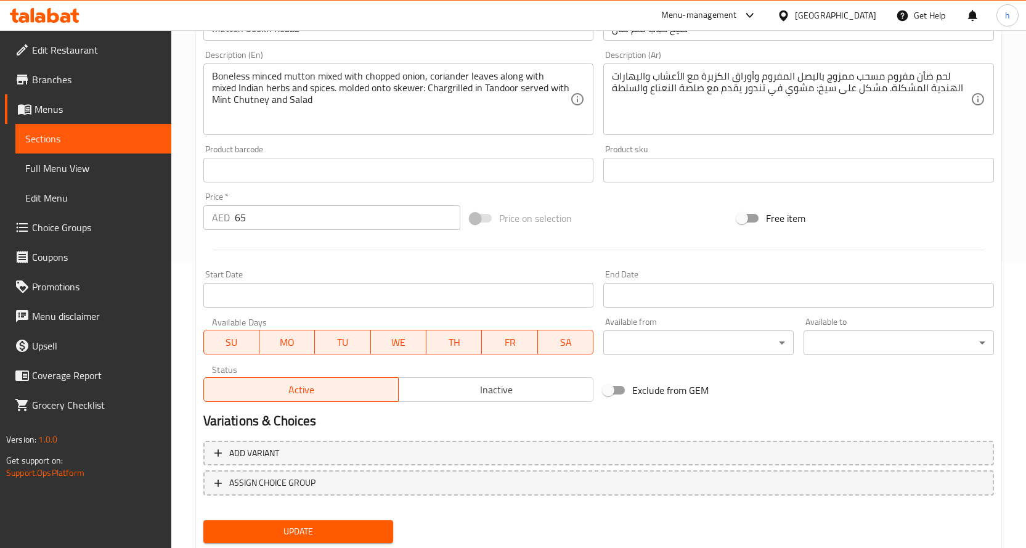
scroll to position [308, 0]
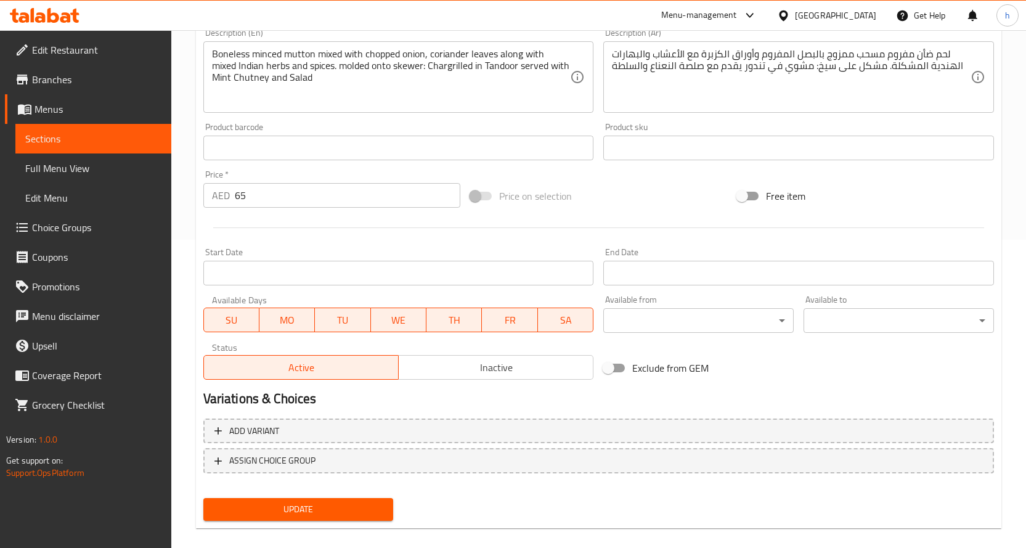
click at [323, 504] on span "Update" at bounding box center [298, 508] width 171 height 15
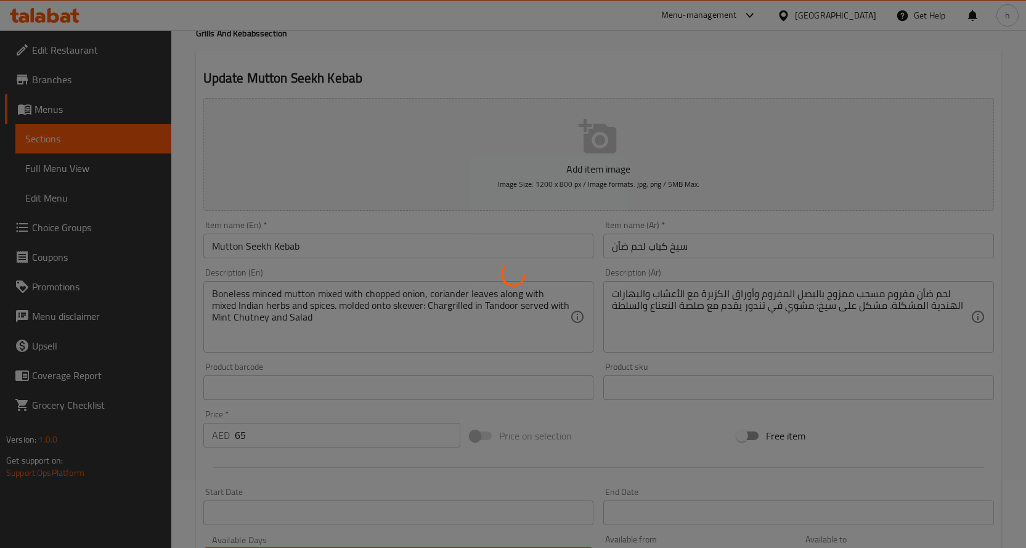
scroll to position [0, 0]
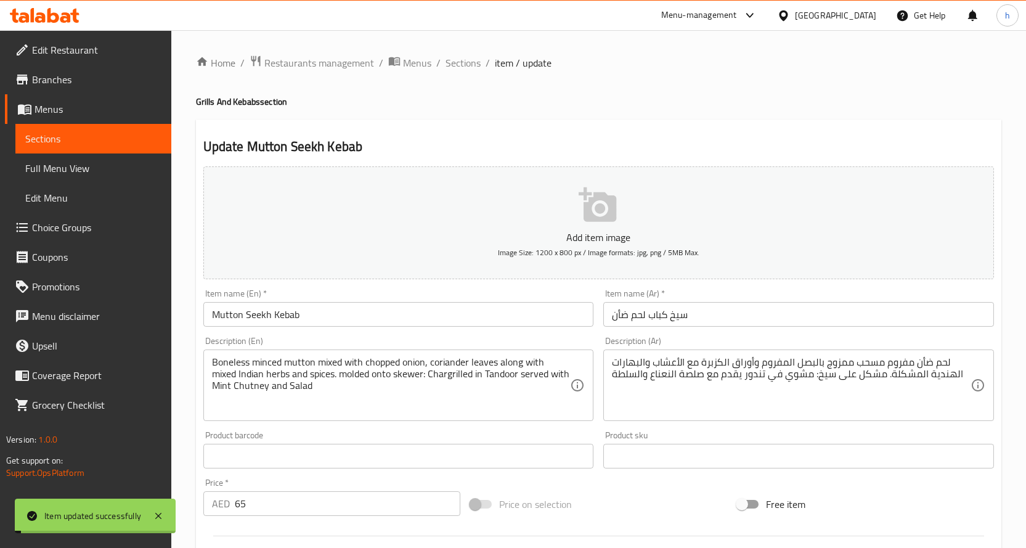
click at [233, 360] on textarea "Boneless minced mutton mixed with chopped onion, coriander leaves along with mi…" at bounding box center [391, 385] width 359 height 59
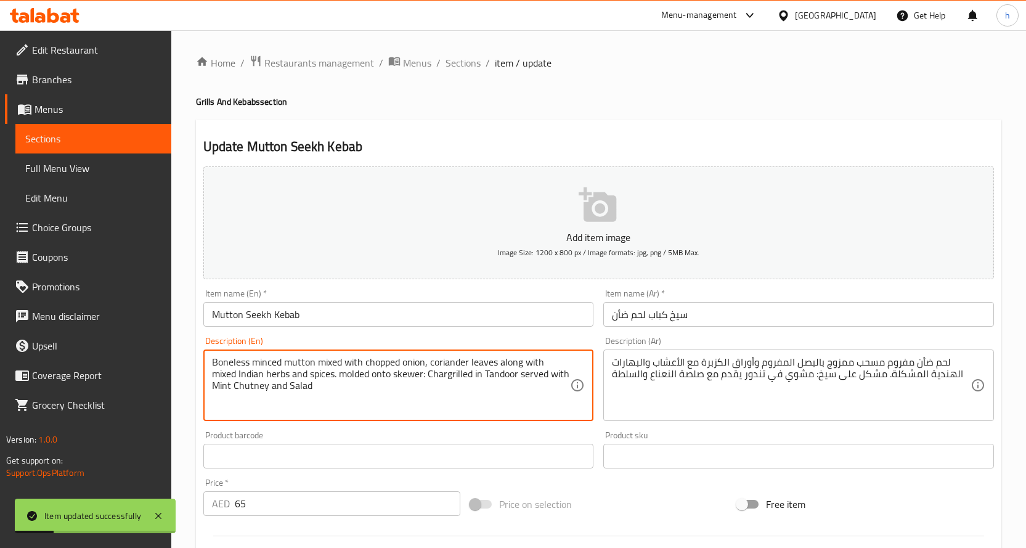
click at [79, 138] on span "Sections" at bounding box center [93, 138] width 136 height 15
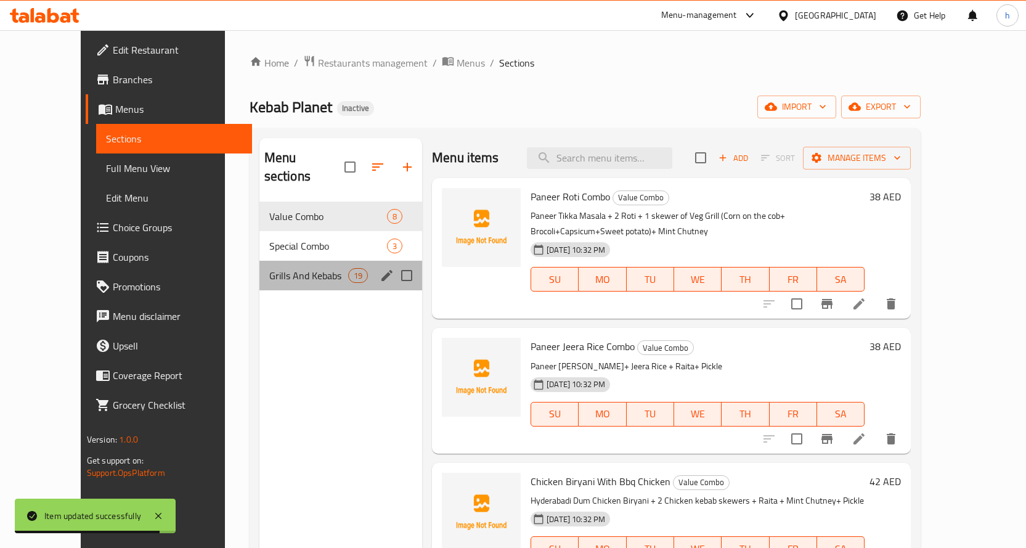
drag, startPoint x: 307, startPoint y: 269, endPoint x: 323, endPoint y: 362, distance: 94.4
click at [307, 269] on div "Grills And Kebabs 19" at bounding box center [340, 276] width 163 height 30
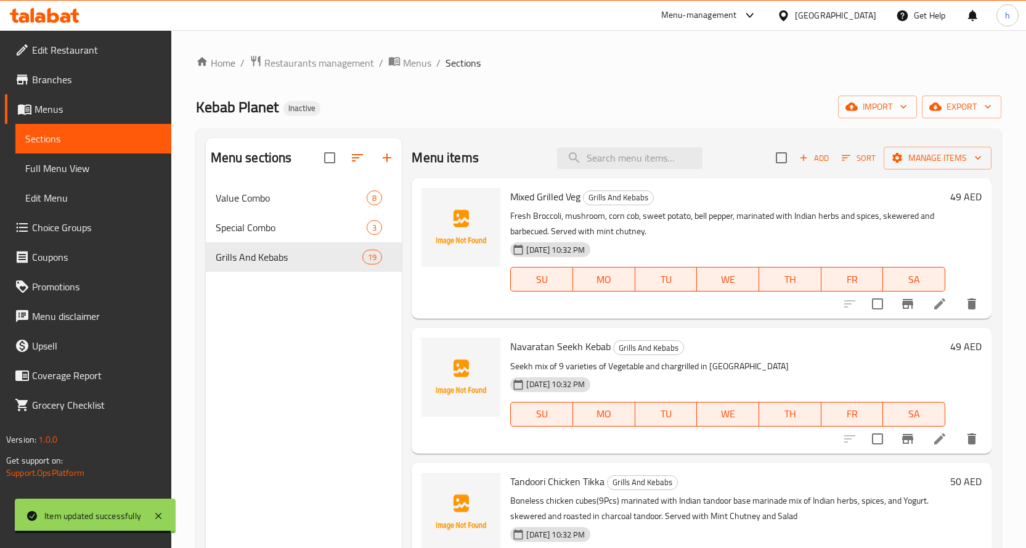
scroll to position [1642, 0]
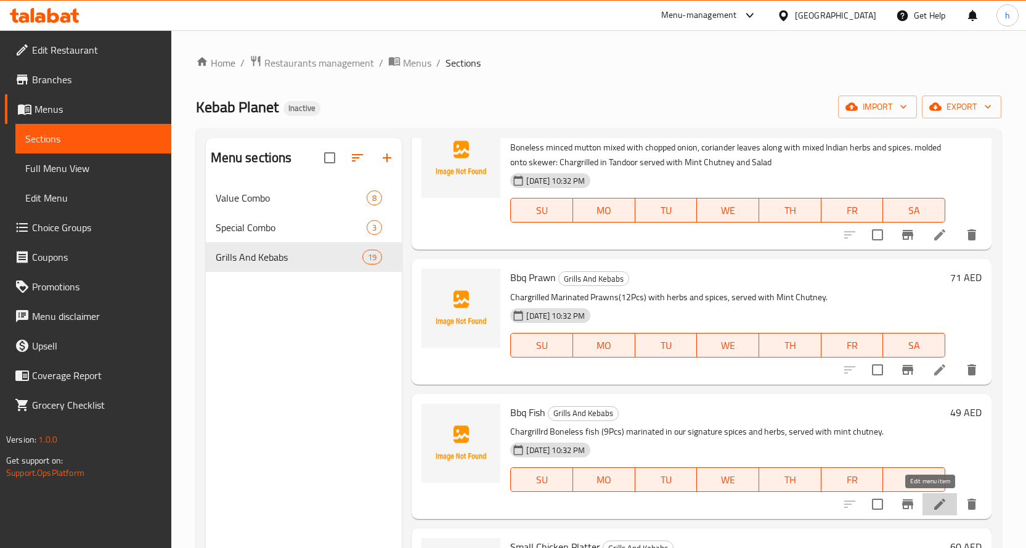
click at [934, 501] on icon at bounding box center [939, 503] width 11 height 11
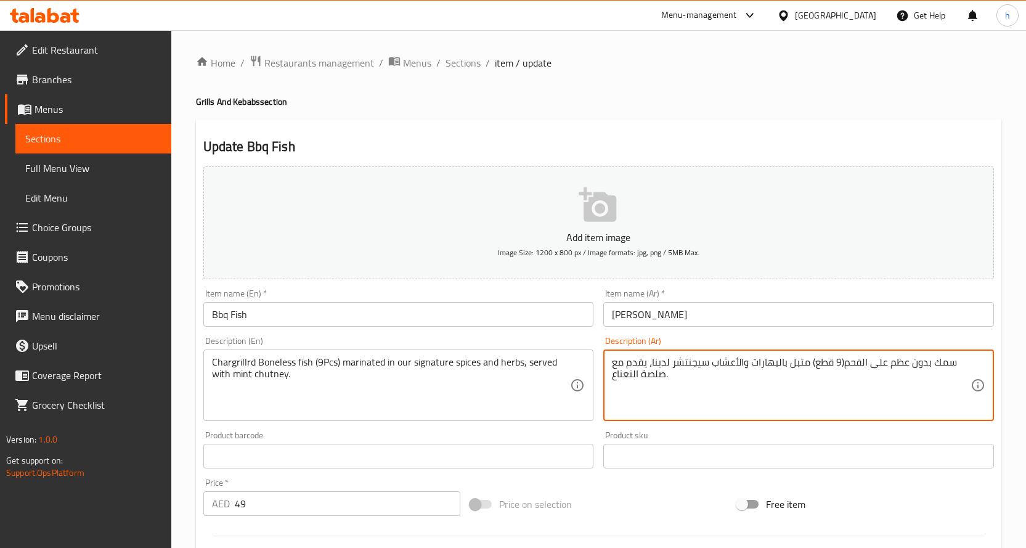
drag, startPoint x: 920, startPoint y: 363, endPoint x: 894, endPoint y: 366, distance: 26.7
click at [894, 366] on textarea "سمك بدون عظم على الفحم(9 قطع) متبل بالبهارات والأعشاب سيجنتشر لدينا، يقدم مع صل…" at bounding box center [791, 385] width 359 height 59
type textarea "سمك مسحب على الفحم(9 قطع) متبل بالبهارات والأعشاب سيجنتشر لدينا، يقدم مع صلصة ا…"
click at [749, 133] on div "Update Bbq Fish Add item image Image Size: 1200 x 800 px / Image formats: jpg, …" at bounding box center [598, 478] width 805 height 717
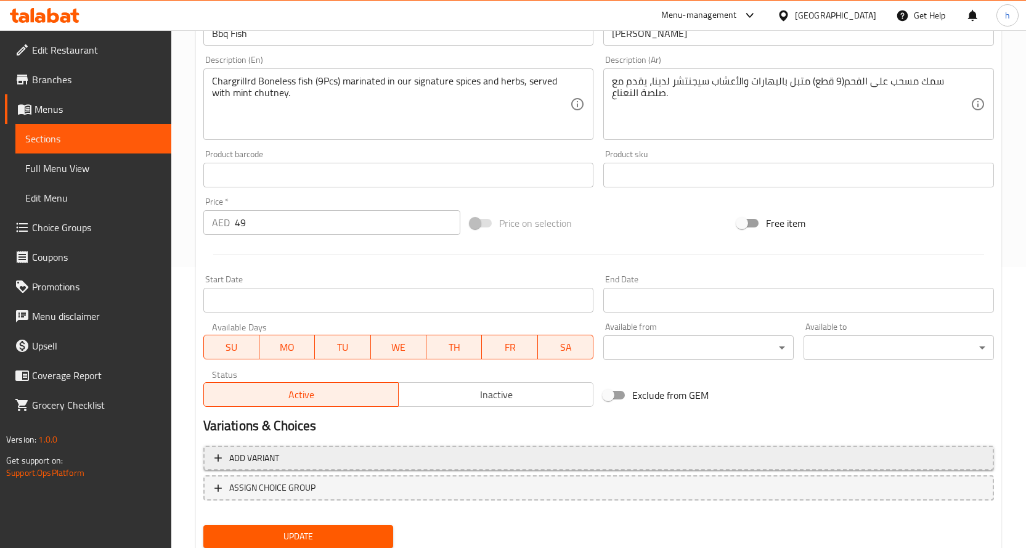
scroll to position [323, 0]
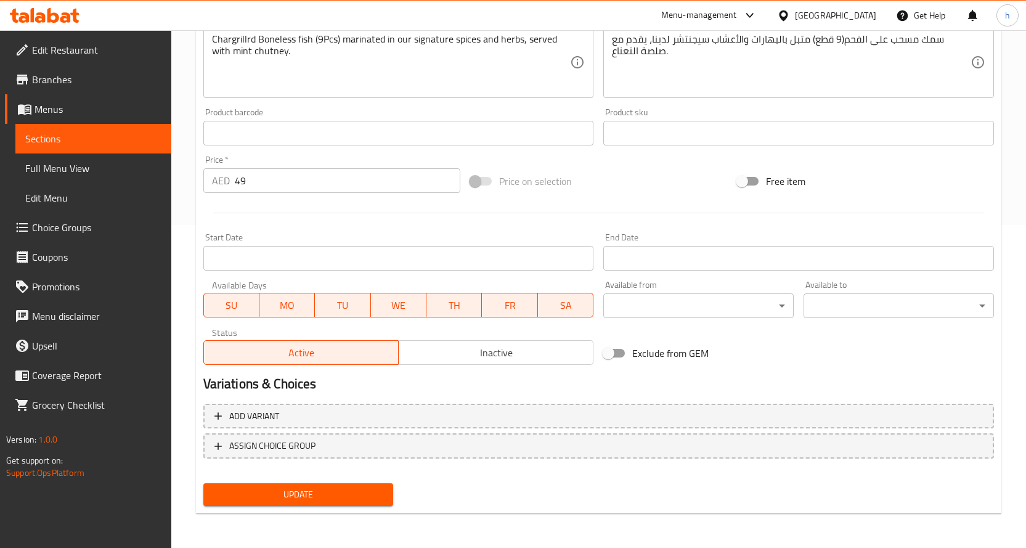
click at [330, 492] on span "Update" at bounding box center [298, 494] width 171 height 15
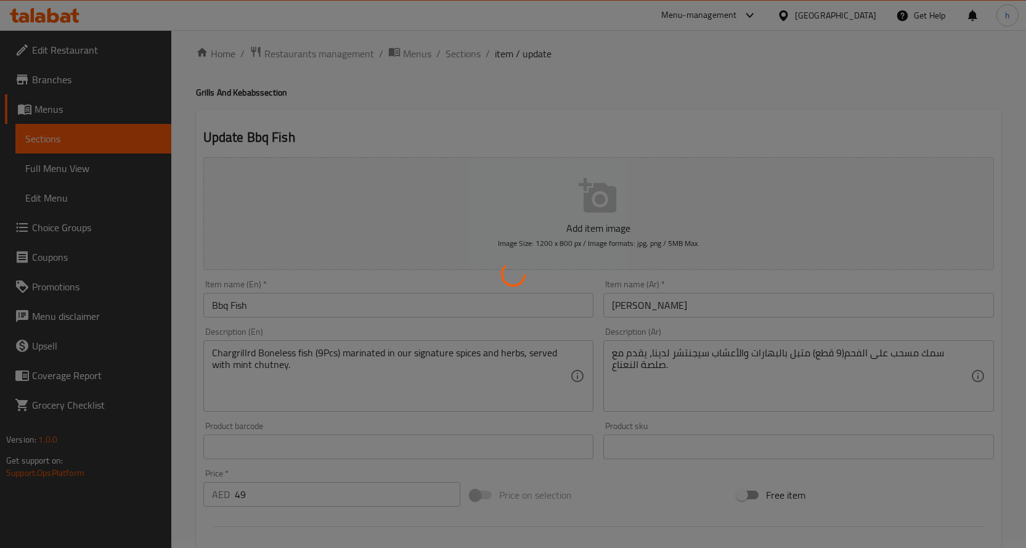
scroll to position [0, 0]
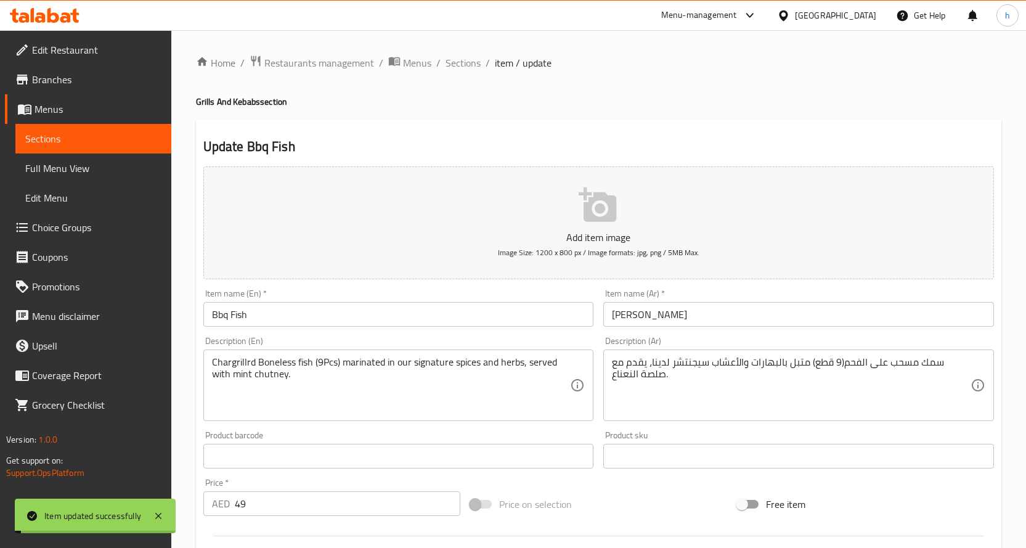
click at [100, 134] on span "Sections" at bounding box center [93, 138] width 136 height 15
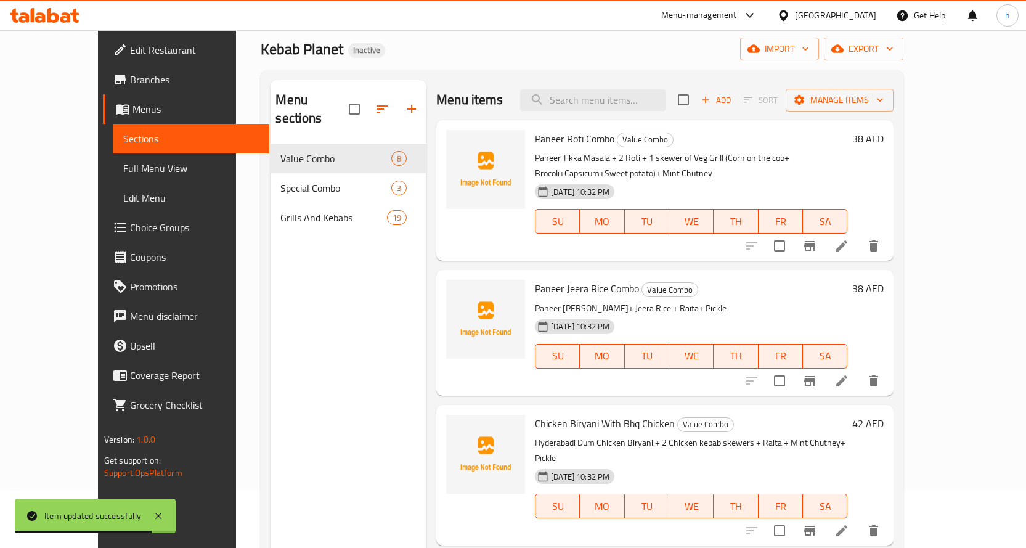
scroll to position [123, 0]
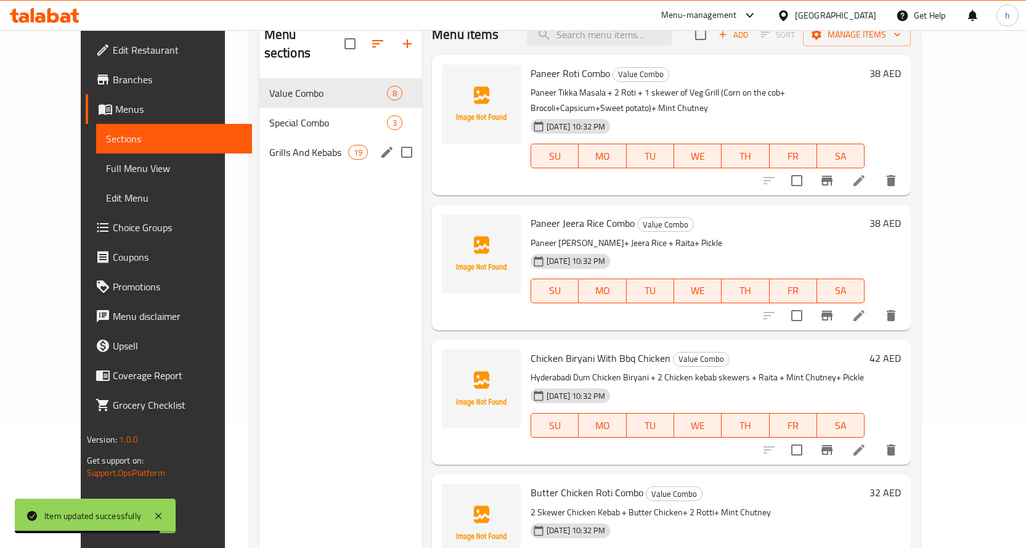
click at [292, 145] on span "Grills And Kebabs" at bounding box center [308, 152] width 79 height 15
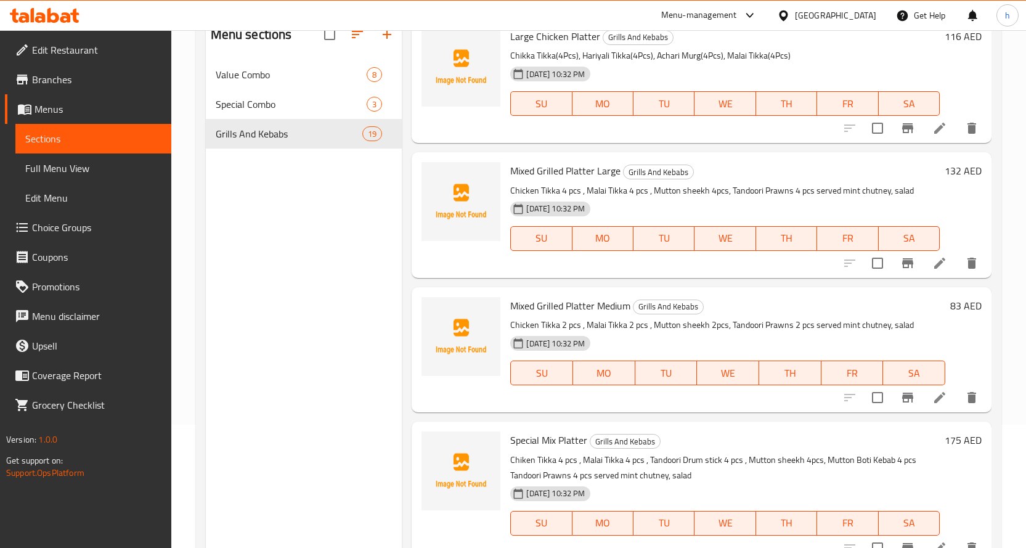
scroll to position [172, 0]
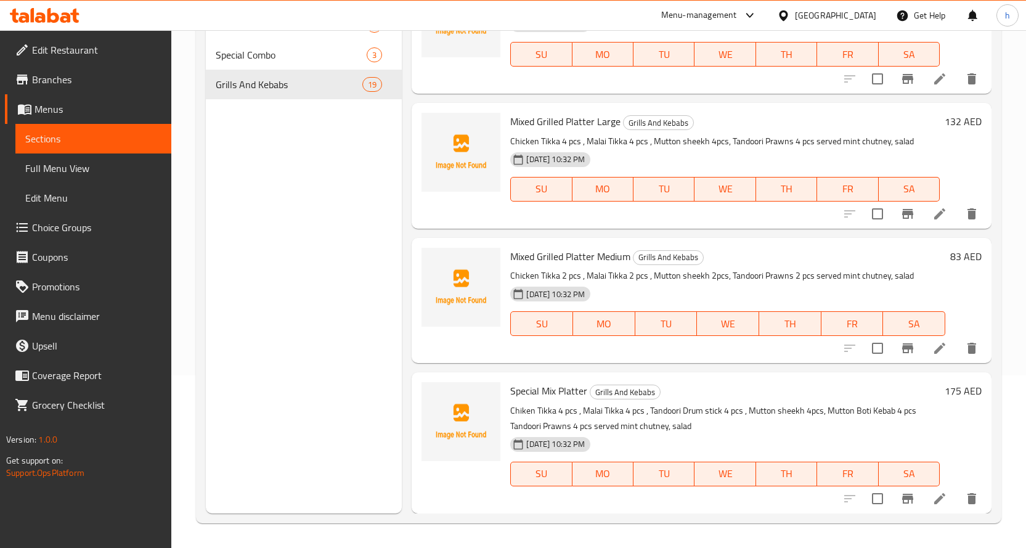
click at [922, 498] on li at bounding box center [939, 498] width 34 height 22
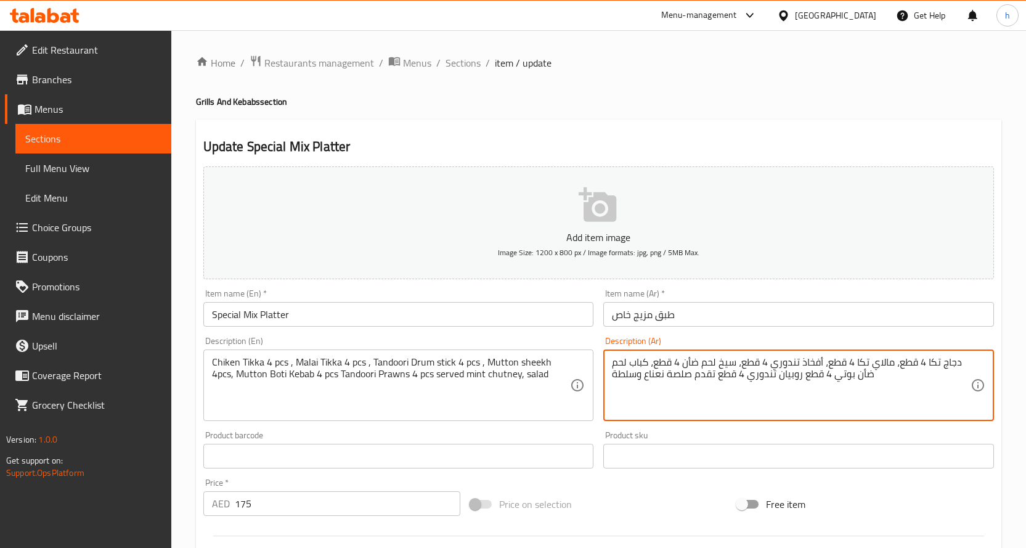
click at [811, 362] on textarea "دجاج تكا 4 قطع، مالاي تكا 4 قطع، أفخاذ تندوري 4 قطع، سيخ لحم ضأن 4 قطع، كباب لح…" at bounding box center [791, 385] width 359 height 59
click at [754, 366] on textarea "دجاج تكا 4 قطع، مالاي تكا 4 قطع، ستيكس تندوري 4 قطع، سيخ لحم ضأن 4 قطع، كباب لح…" at bounding box center [791, 385] width 359 height 59
type textarea "دجاج تكا 4 قطع، مالاي تكا 4 قطع، ستيكس تندوري دوم 4 قطع، سيخ لحم ضأن 4 قطع، كبا…"
click at [662, 143] on h2 "Update Special Mix Platter" at bounding box center [598, 146] width 790 height 18
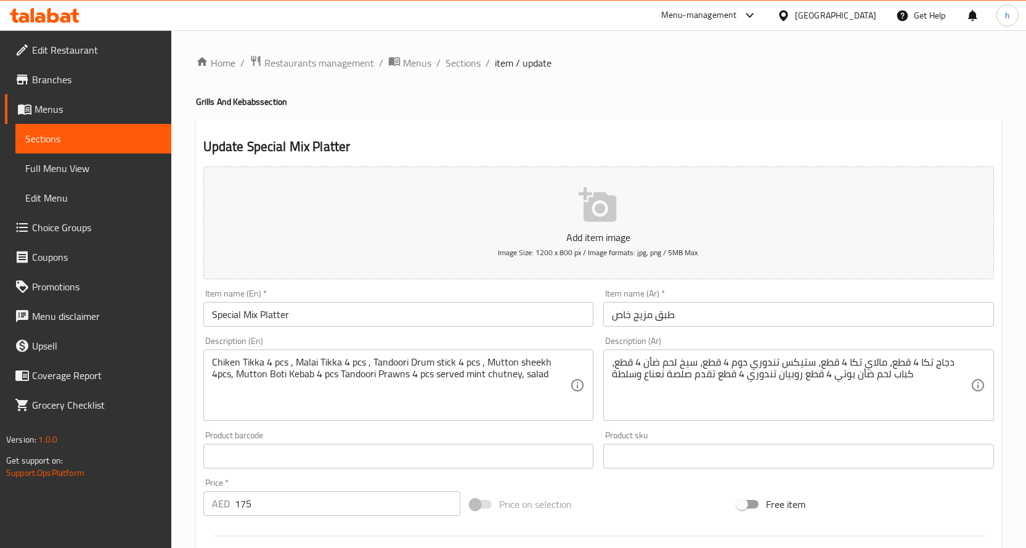
click at [694, 102] on h4 "Grills And Kebabs section" at bounding box center [598, 101] width 805 height 12
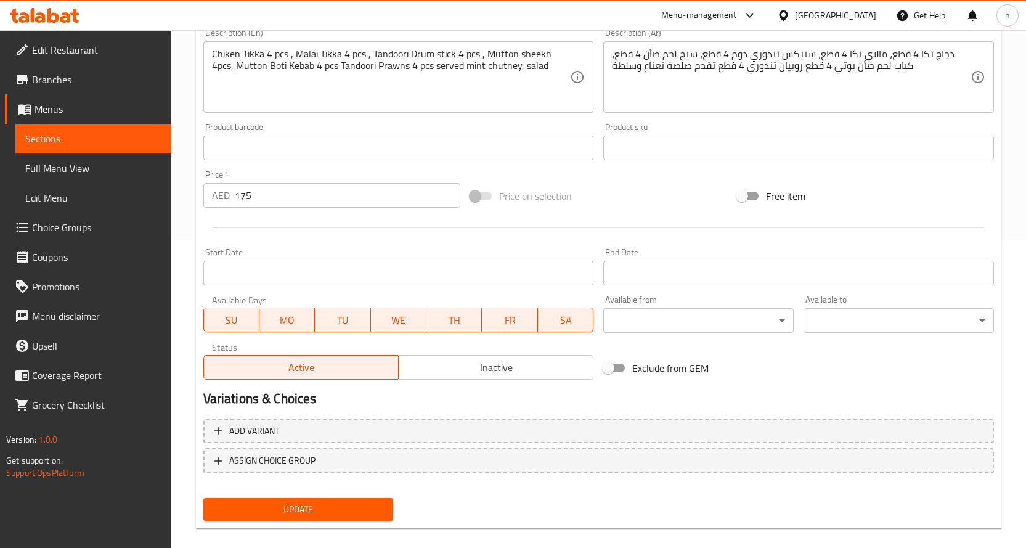
scroll to position [323, 0]
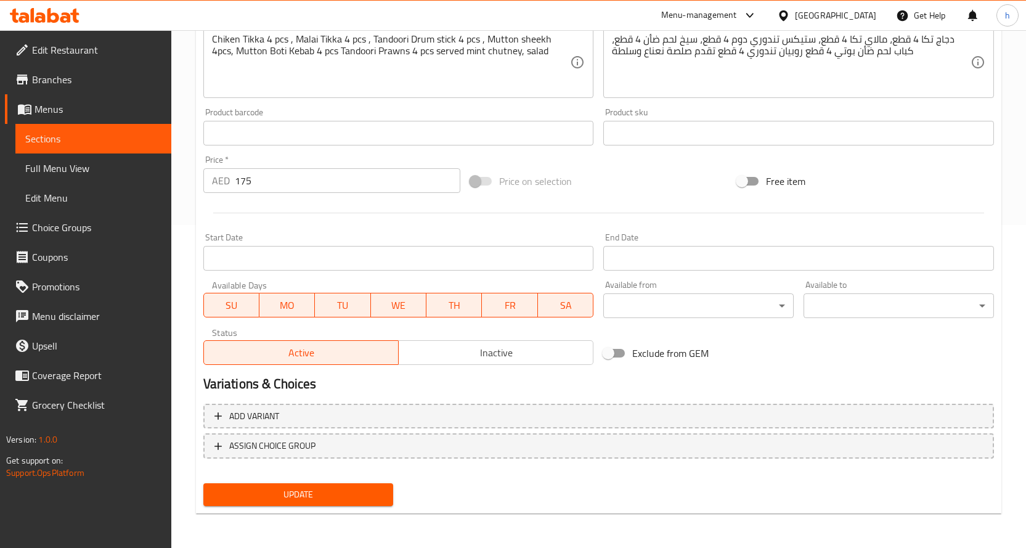
click at [377, 492] on span "Update" at bounding box center [298, 494] width 171 height 15
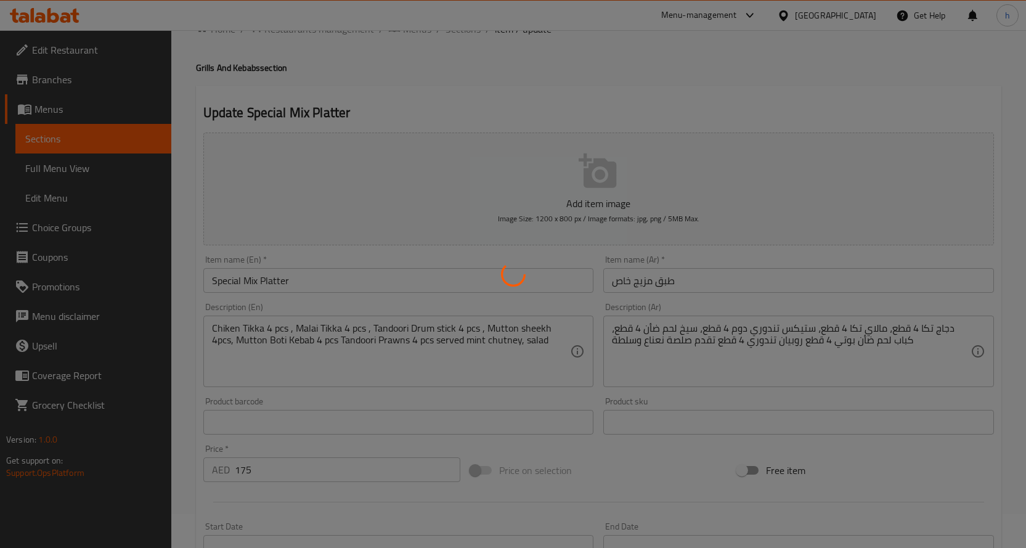
scroll to position [0, 0]
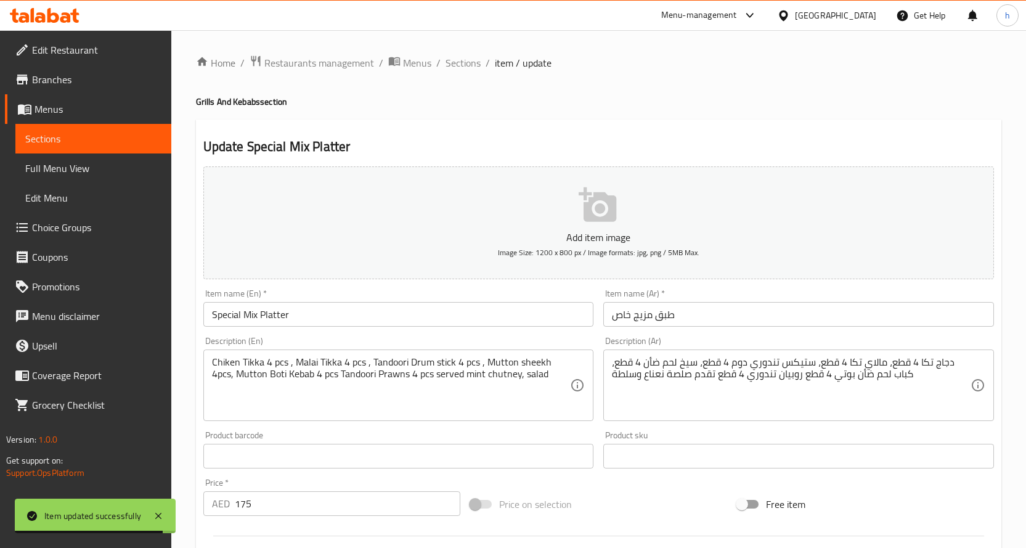
click at [64, 133] on span "Sections" at bounding box center [93, 138] width 136 height 15
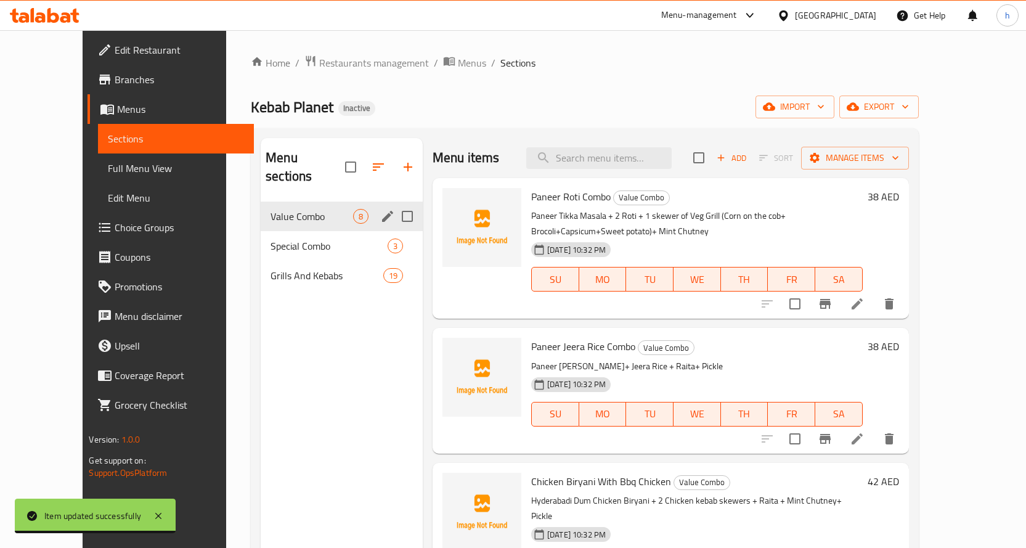
click at [279, 206] on div "Value Combo 8" at bounding box center [342, 216] width 162 height 30
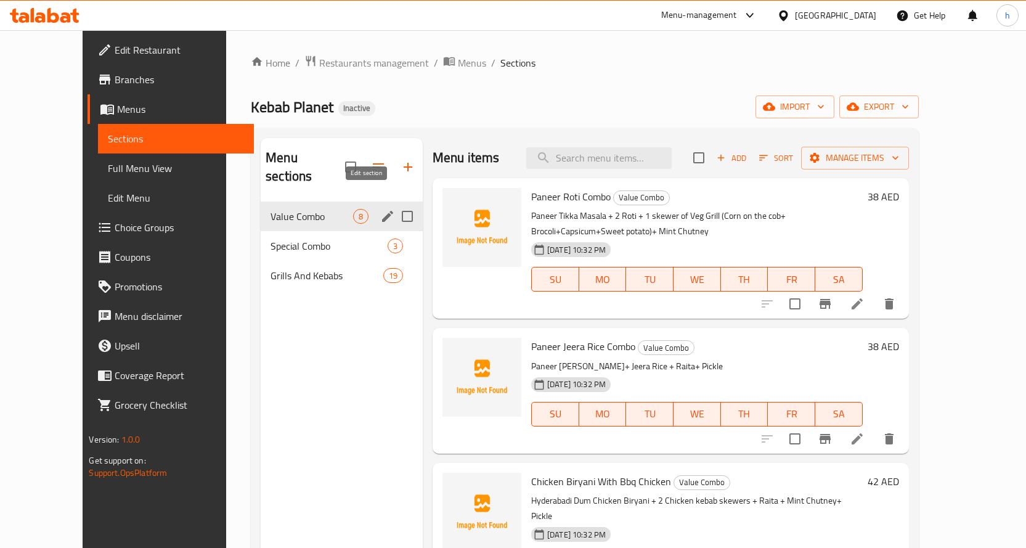
click at [380, 209] on icon "edit" at bounding box center [387, 216] width 15 height 15
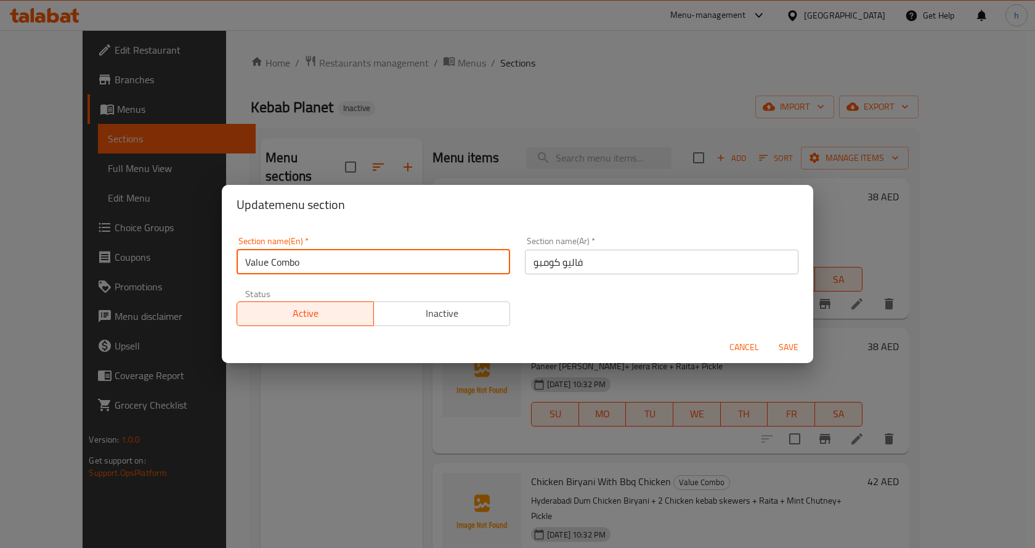
click at [291, 261] on input "Value Combo" at bounding box center [373, 261] width 273 height 25
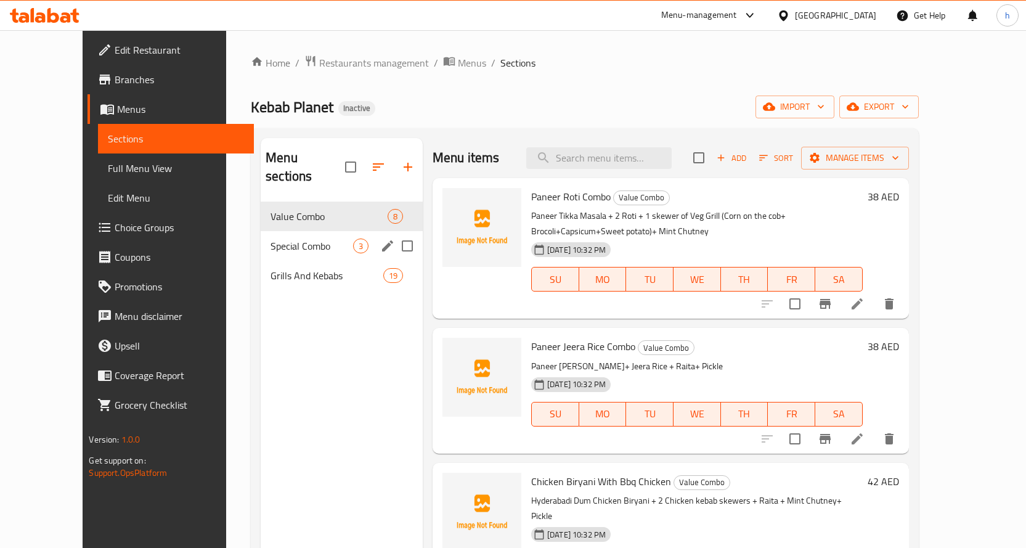
click at [279, 238] on span "Special Combo" at bounding box center [311, 245] width 83 height 15
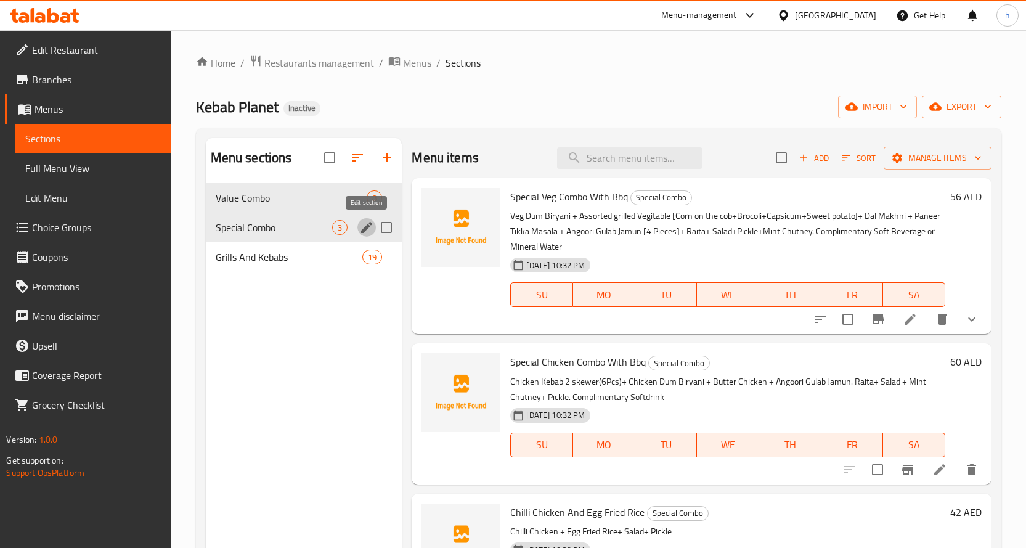
click at [363, 230] on icon "edit" at bounding box center [366, 227] width 11 height 11
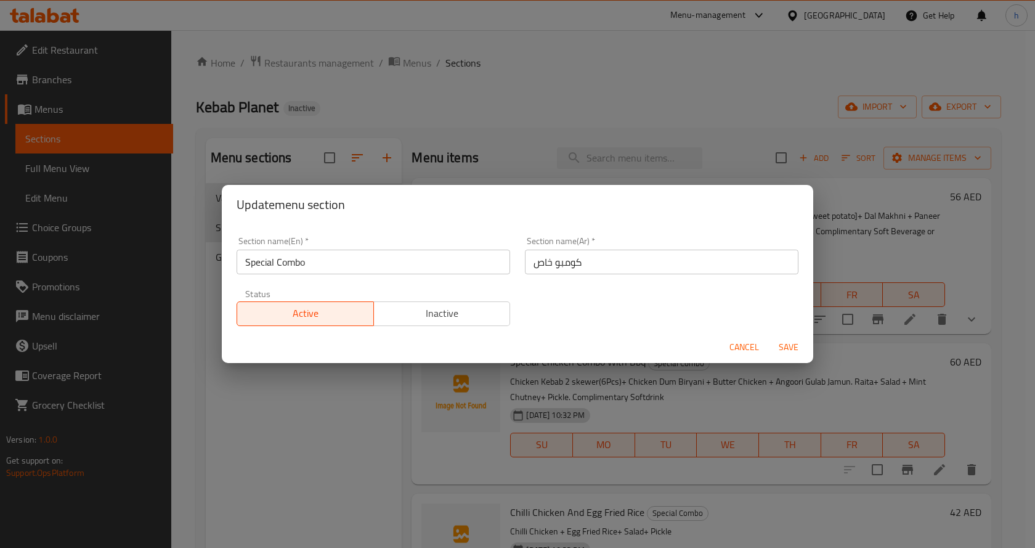
click at [262, 261] on input "Special Combo" at bounding box center [373, 261] width 273 height 25
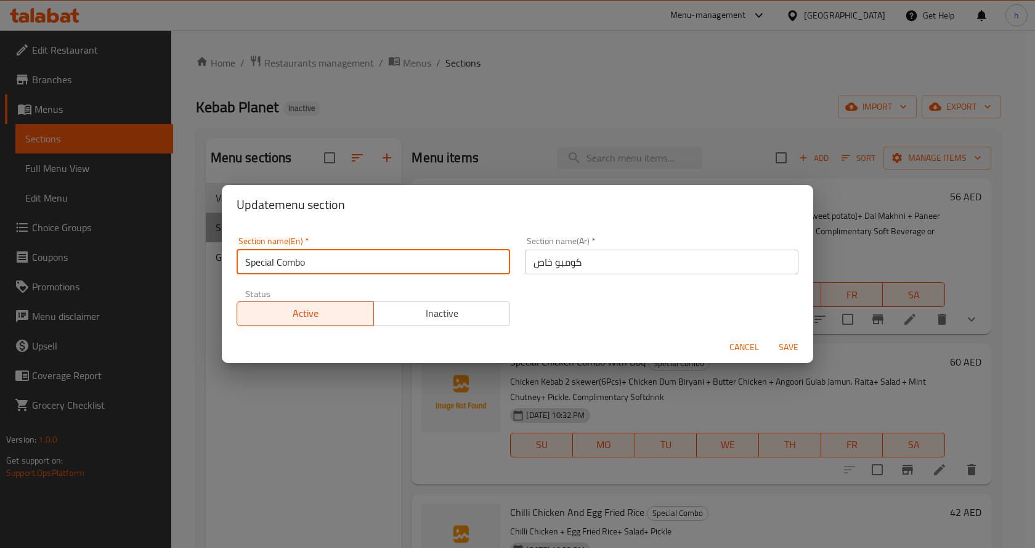
click at [262, 261] on input "Special Combo" at bounding box center [373, 261] width 273 height 25
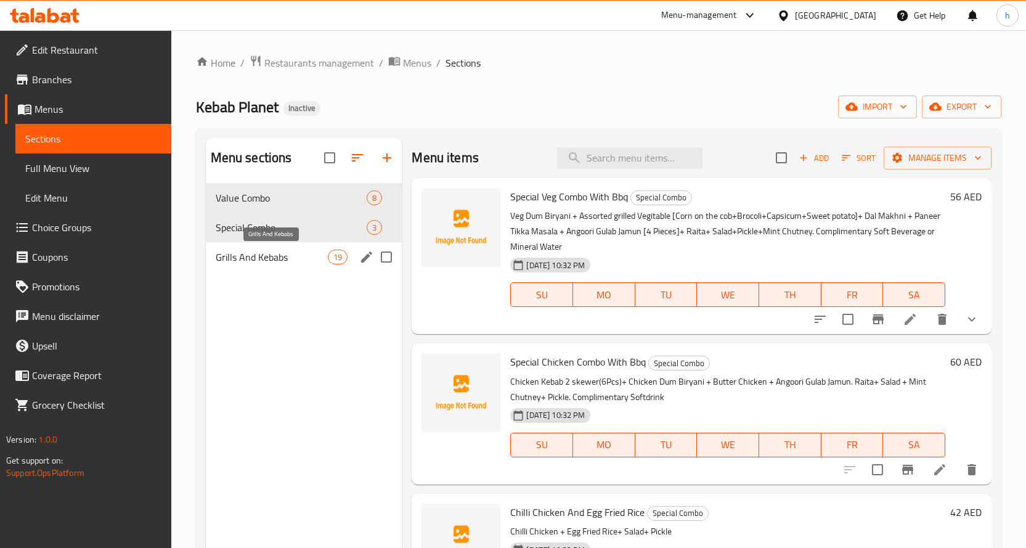
drag, startPoint x: 262, startPoint y: 271, endPoint x: 287, endPoint y: 271, distance: 24.6
click at [262, 271] on div "Grills And Kebabs 19" at bounding box center [304, 257] width 197 height 30
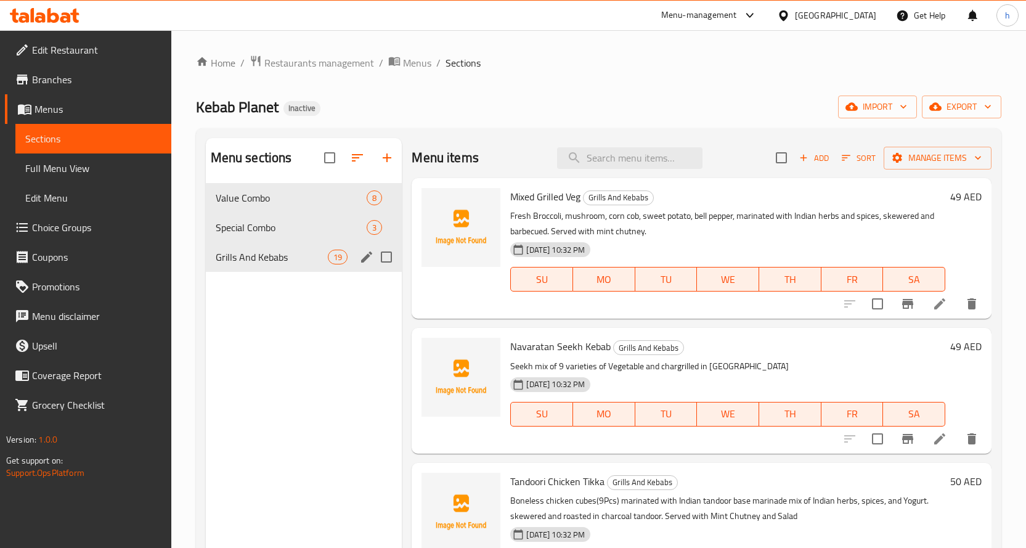
click at [371, 260] on icon "edit" at bounding box center [366, 256] width 15 height 15
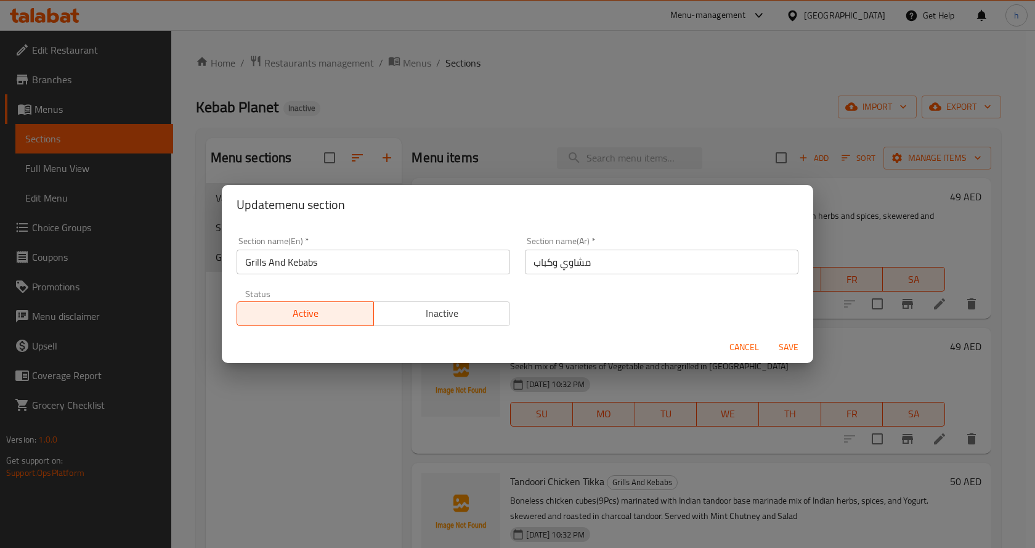
click at [302, 264] on input "Grills And Kebabs" at bounding box center [373, 261] width 273 height 25
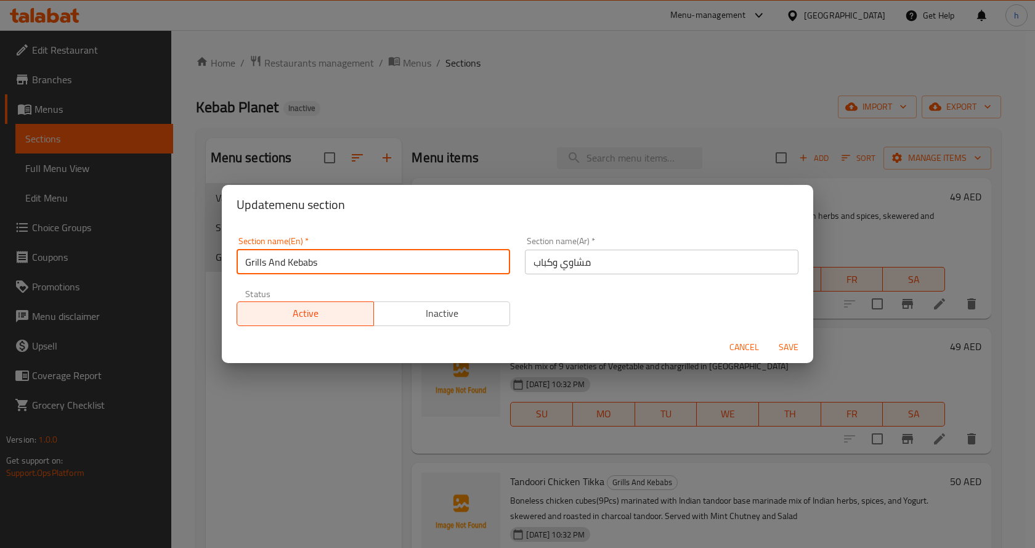
click at [302, 264] on input "Grills And Kebabs" at bounding box center [373, 261] width 273 height 25
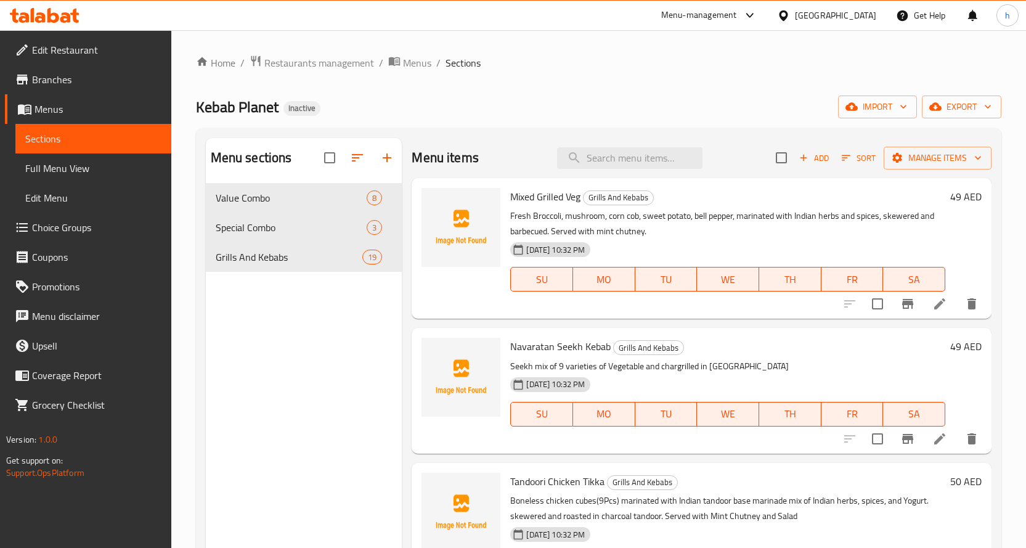
click at [71, 22] on icon at bounding box center [45, 15] width 70 height 15
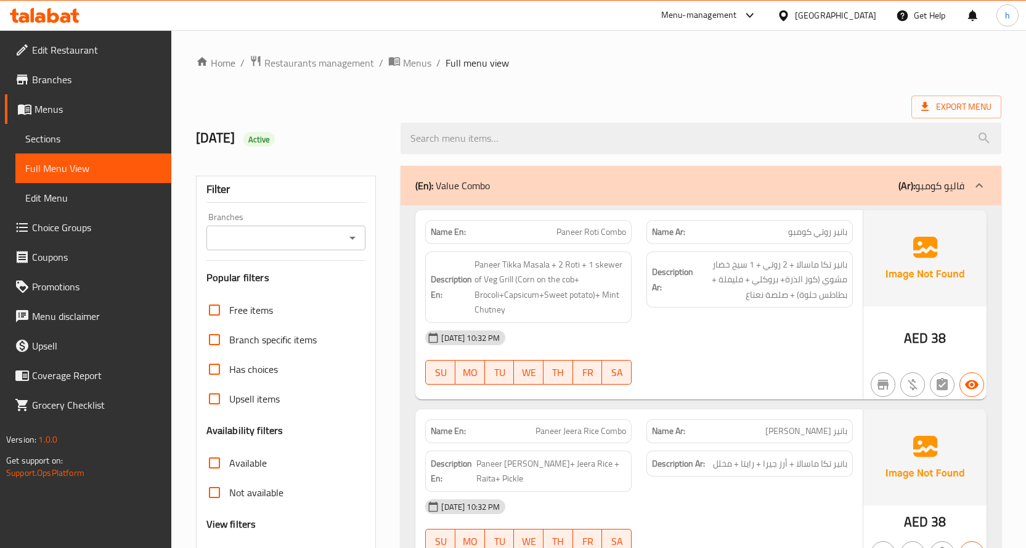
scroll to position [108, 0]
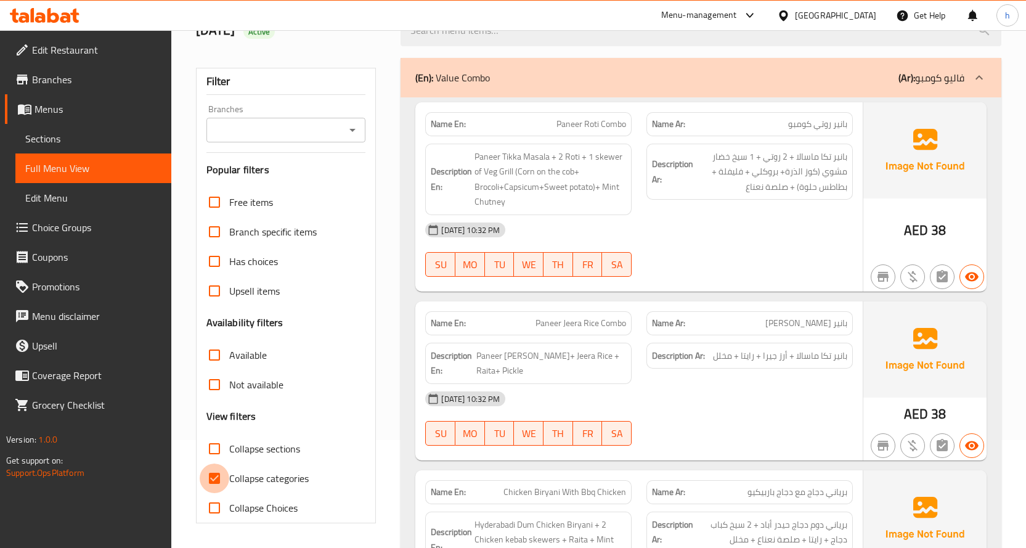
click at [224, 467] on input "Collapse categories" at bounding box center [215, 478] width 30 height 30
checkbox input "false"
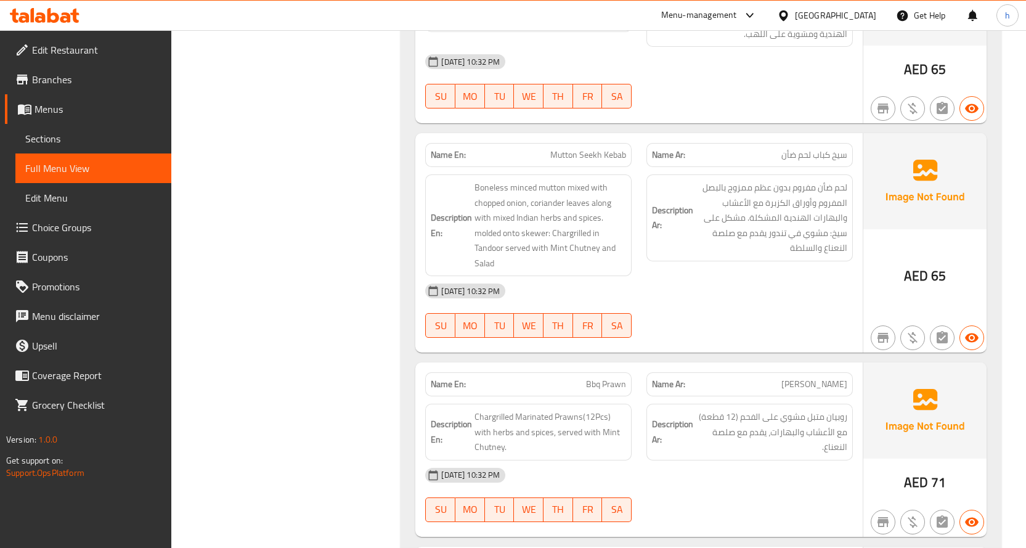
scroll to position [4666, 0]
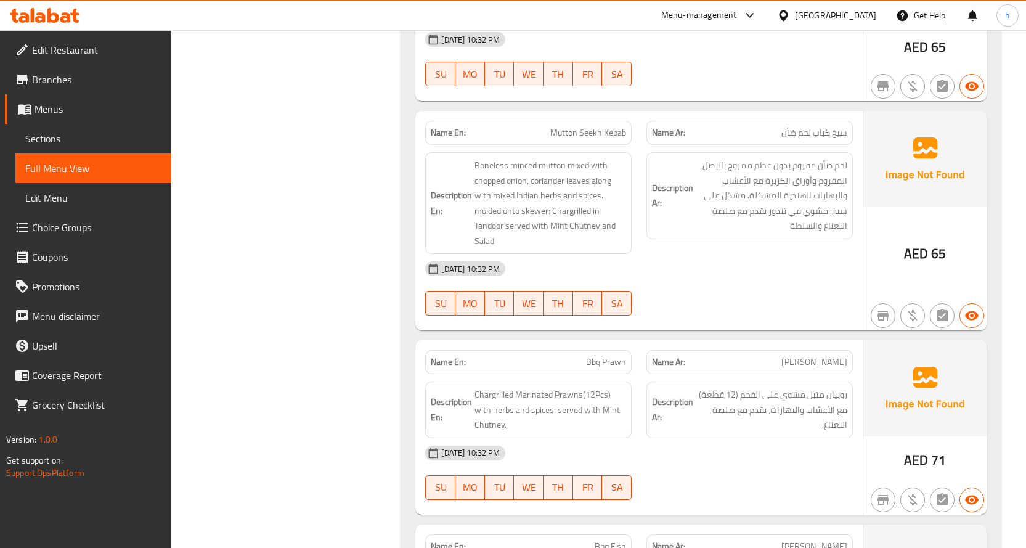
click at [73, 112] on span "Menus" at bounding box center [97, 109] width 127 height 15
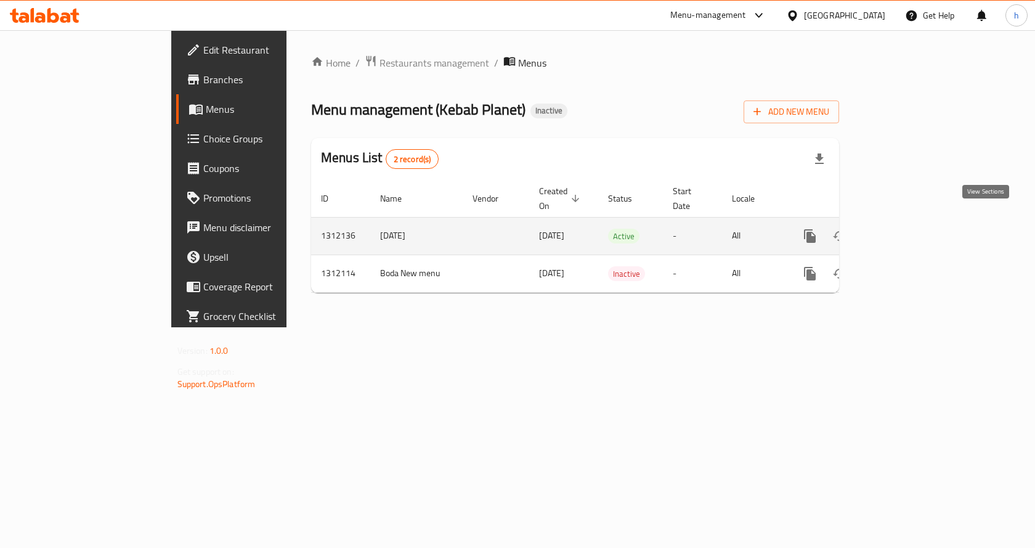
click at [906, 229] on icon "enhanced table" at bounding box center [898, 236] width 15 height 15
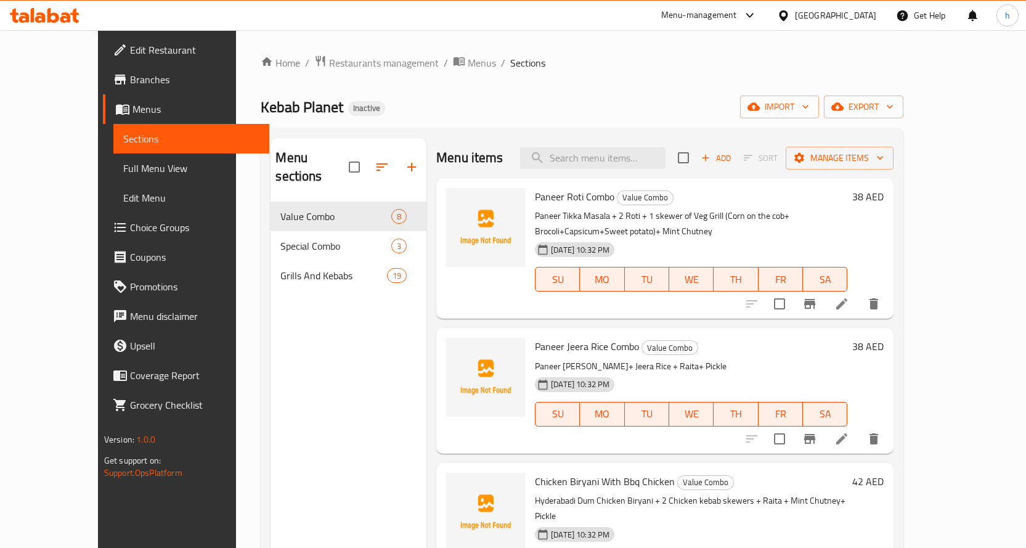
click at [563, 82] on div "Home / Restaurants management / Menus / Sections Kebab Planet Inactive import e…" at bounding box center [582, 375] width 642 height 641
click at [123, 172] on span "Full Menu View" at bounding box center [191, 168] width 136 height 15
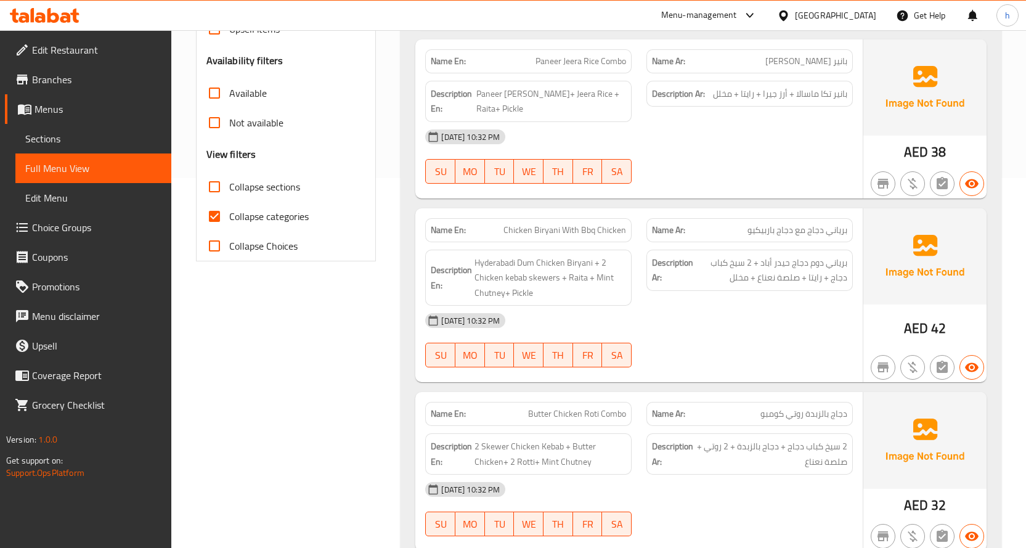
click at [216, 209] on input "Collapse categories" at bounding box center [215, 216] width 30 height 30
checkbox input "false"
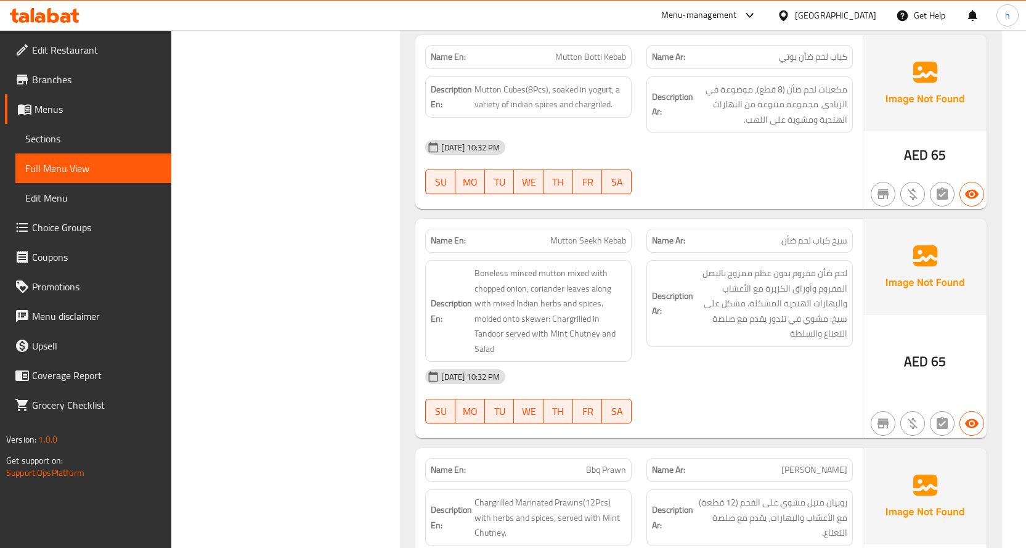
scroll to position [4497, 0]
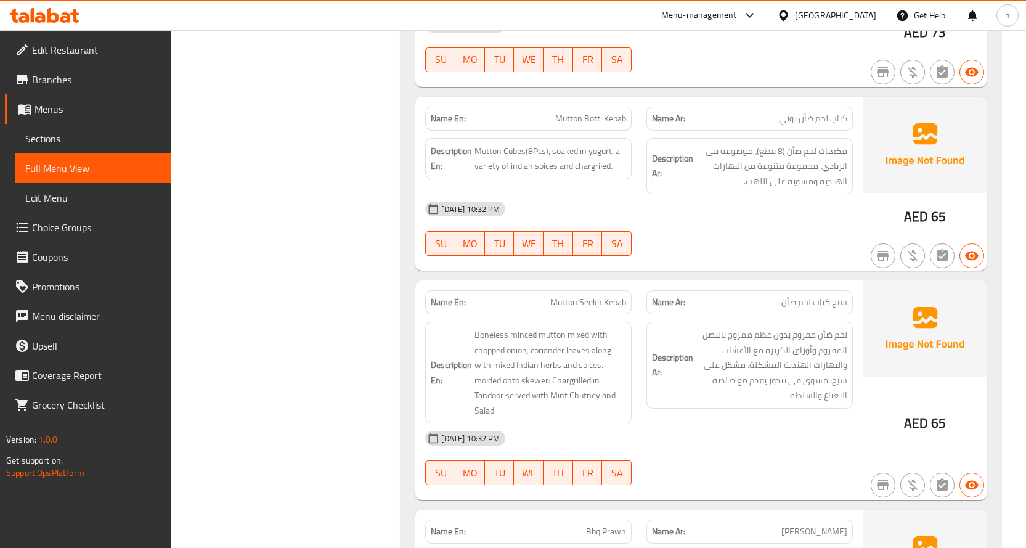
click at [573, 112] on span "Mutton Botti Kebab" at bounding box center [590, 118] width 71 height 13
copy span "Mutton Botti Kebab"
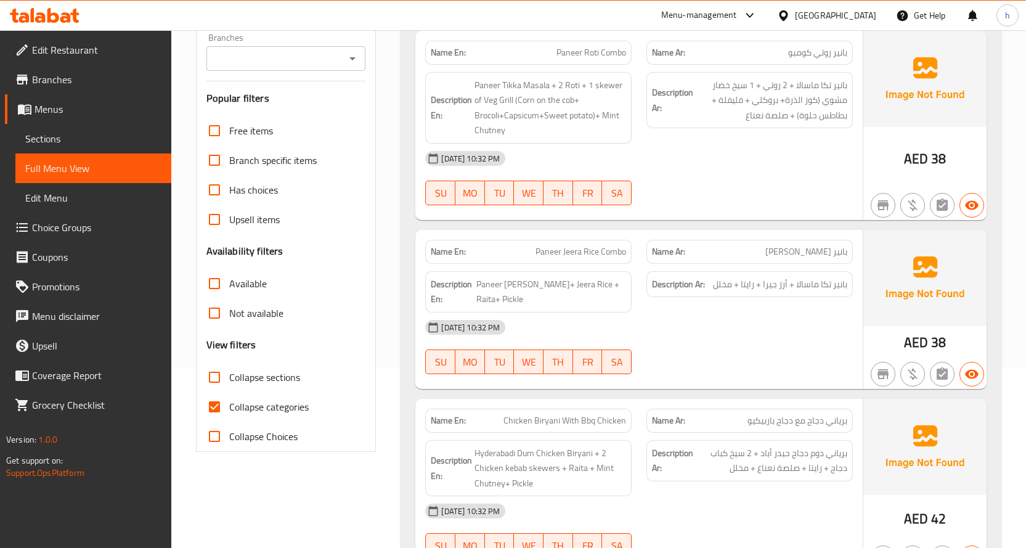
scroll to position [185, 0]
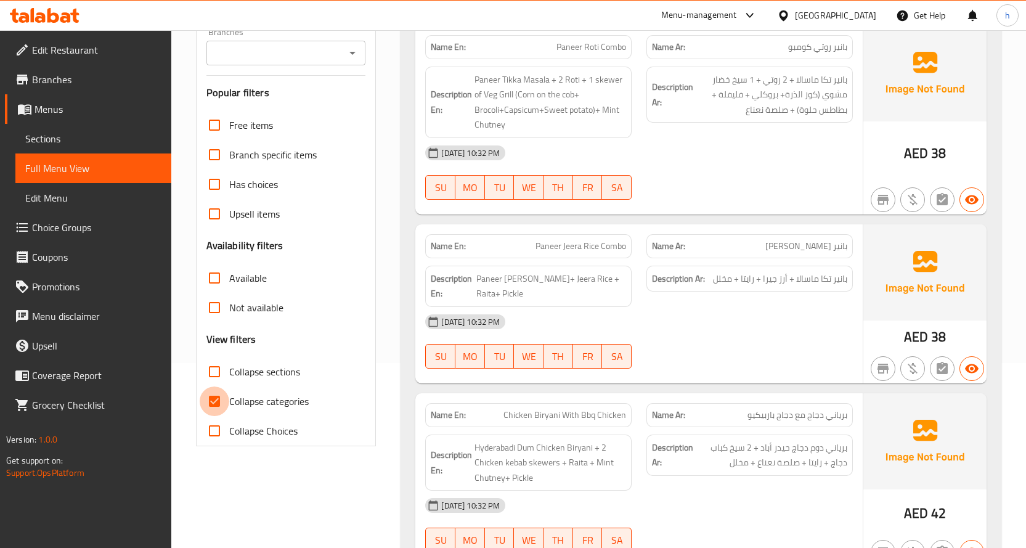
click at [218, 397] on input "Collapse categories" at bounding box center [215, 401] width 30 height 30
checkbox input "false"
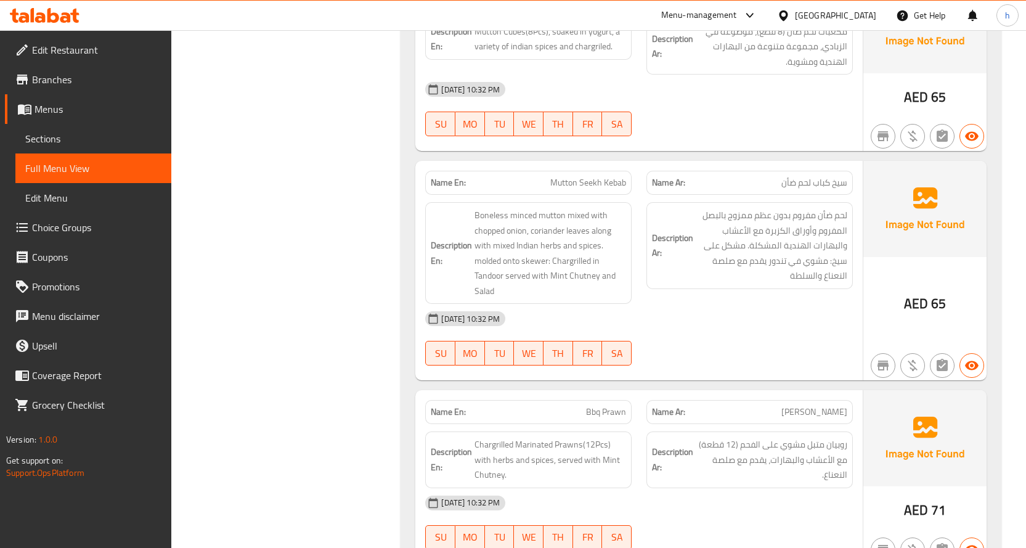
scroll to position [4620, 0]
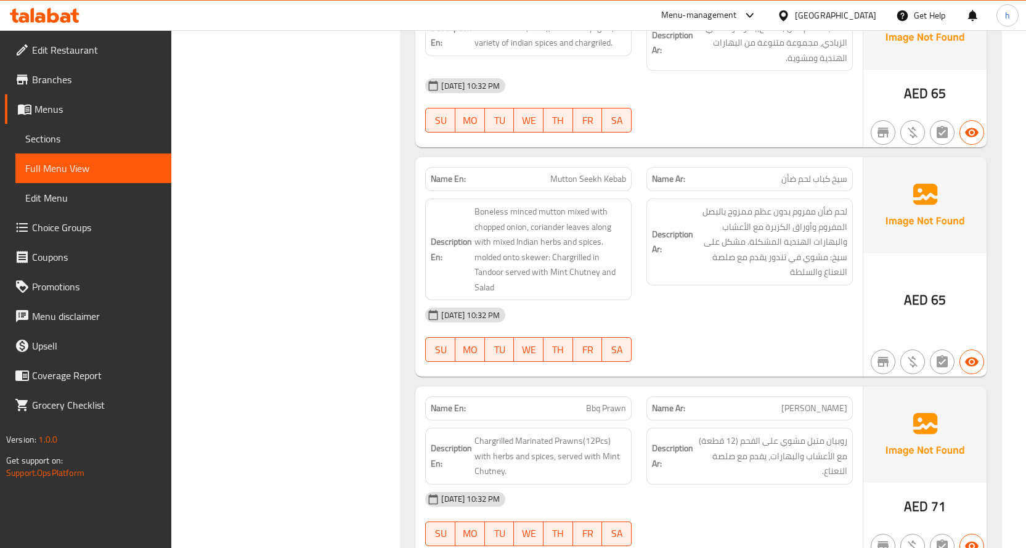
click at [602, 177] on span "Mutton Seekh Kebab" at bounding box center [588, 178] width 76 height 13
copy span "Mutton Seekh Kebab"
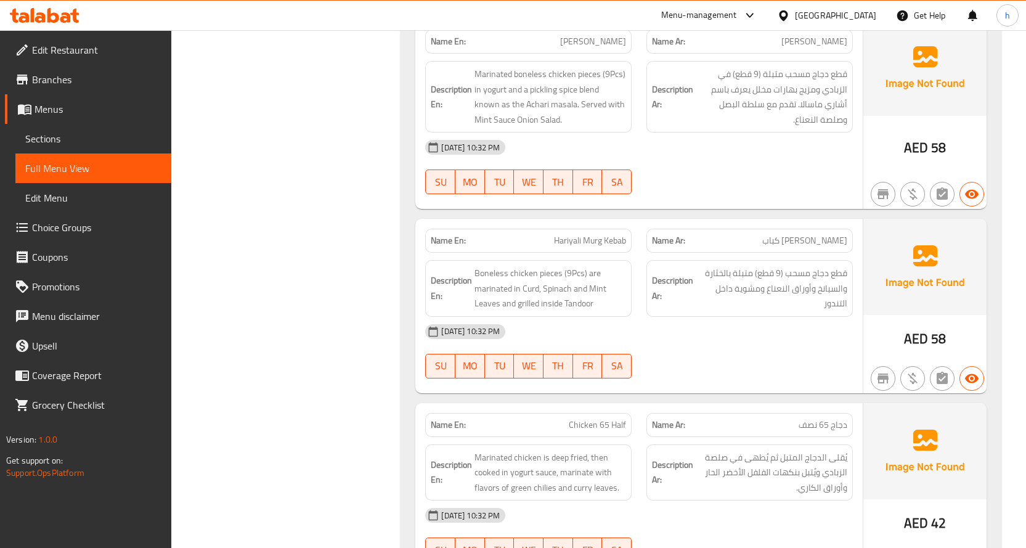
scroll to position [4558, 0]
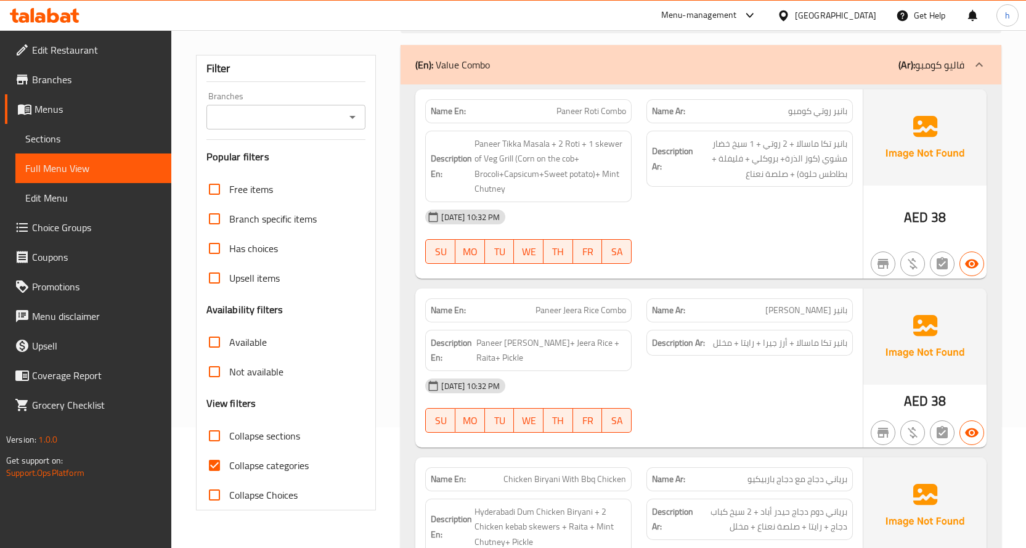
scroll to position [123, 0]
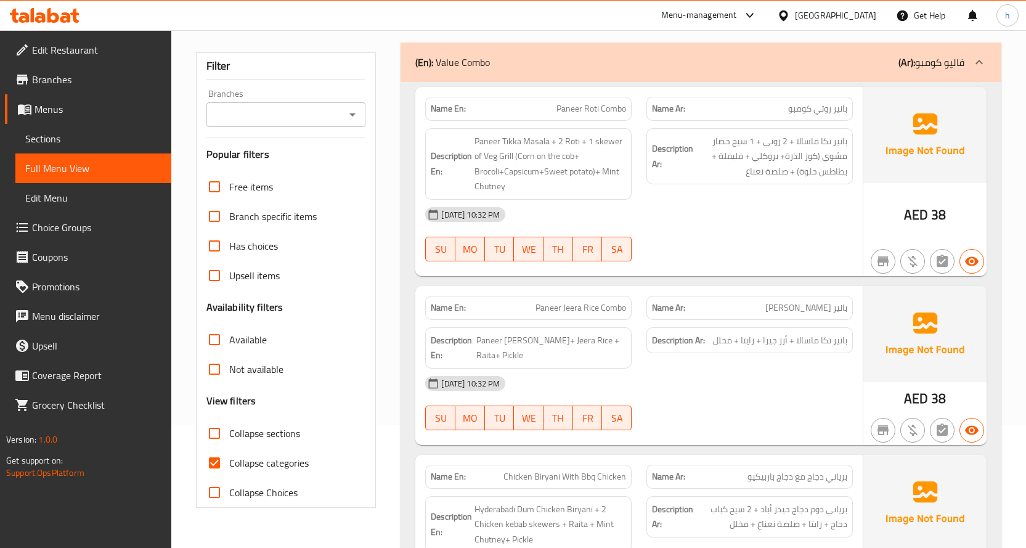
click at [208, 467] on input "Collapse categories" at bounding box center [215, 463] width 30 height 30
checkbox input "false"
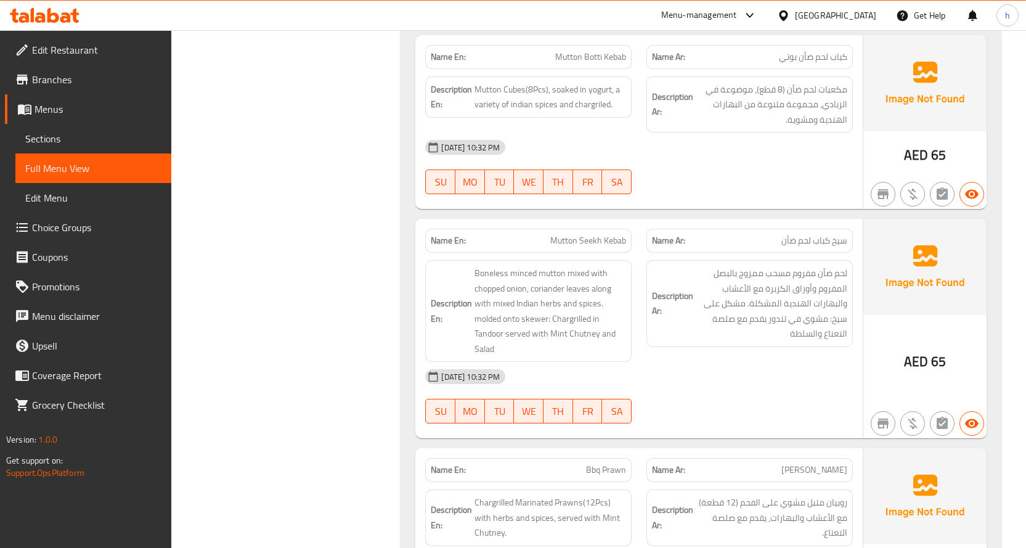
scroll to position [4971, 0]
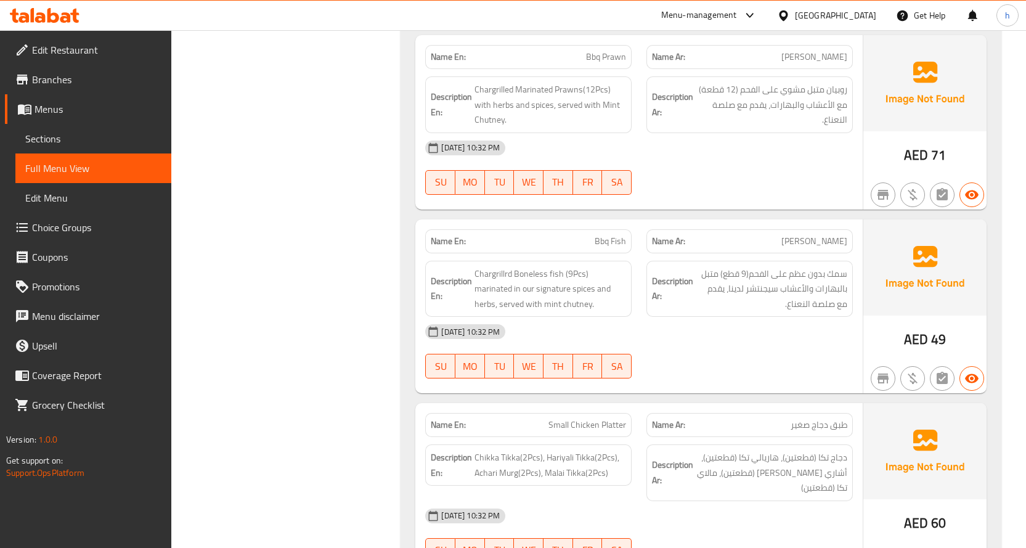
click at [614, 243] on span "Bbq Fish" at bounding box center [609, 241] width 31 height 13
copy span "Bbq Fish"
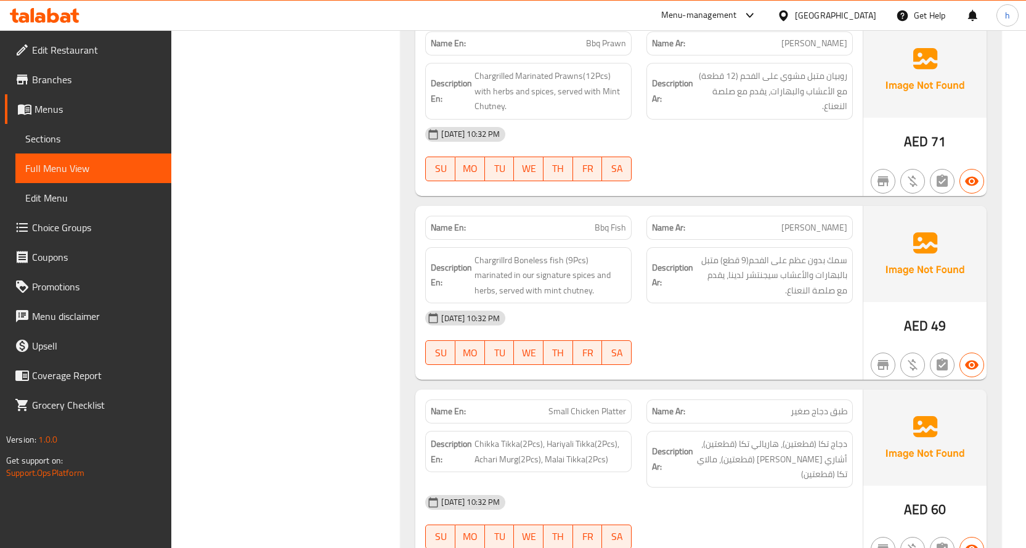
scroll to position [5046, 0]
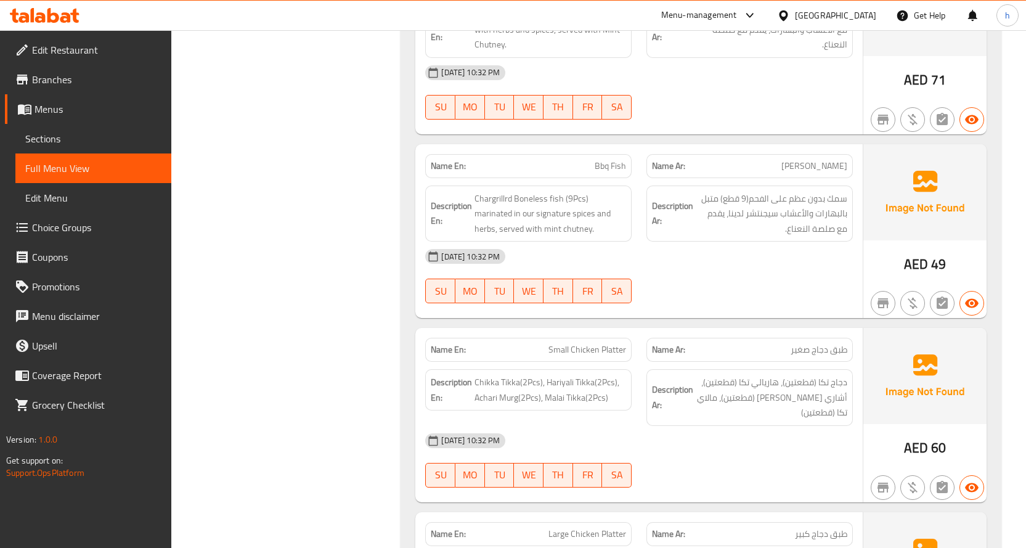
click at [652, 264] on div "[DATE] 10:32 PM" at bounding box center [639, 256] width 442 height 30
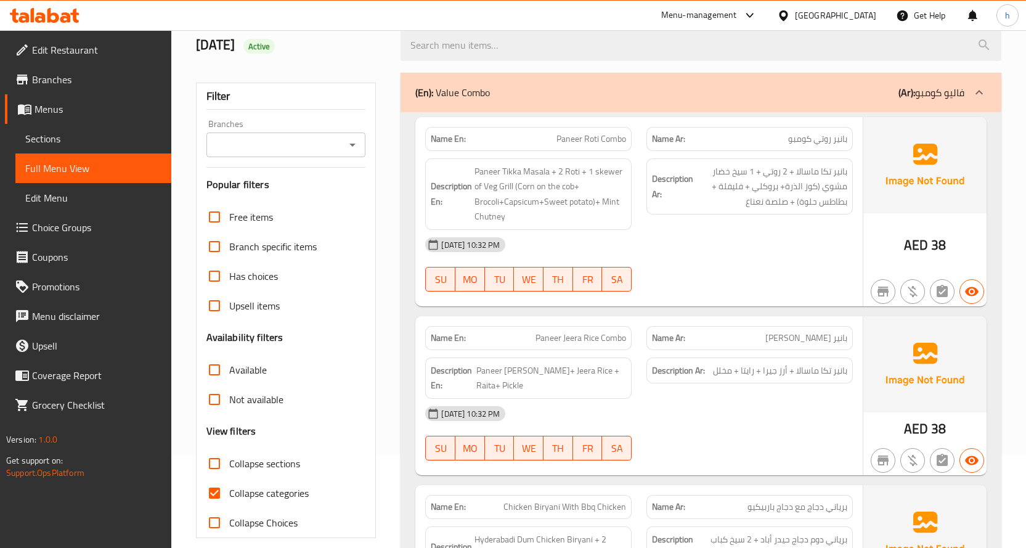
scroll to position [246, 0]
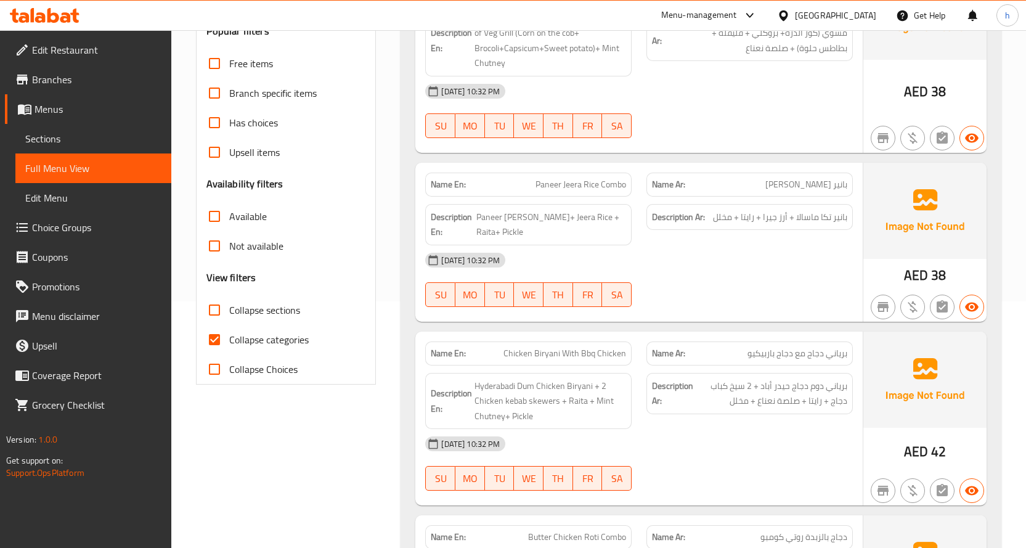
click at [254, 345] on span "Collapse categories" at bounding box center [268, 339] width 79 height 15
click at [229, 345] on input "Collapse categories" at bounding box center [215, 340] width 30 height 30
checkbox input "false"
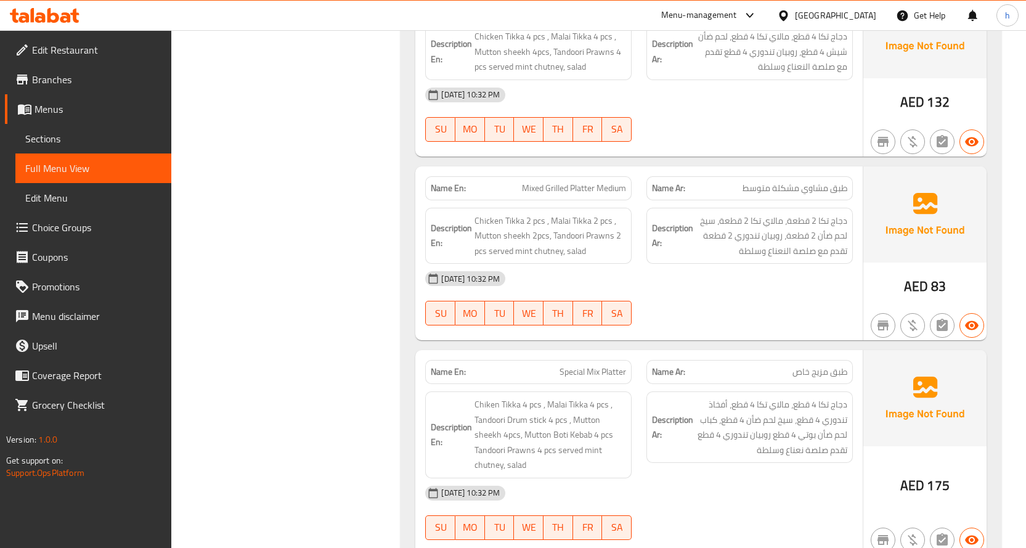
scroll to position [5785, 0]
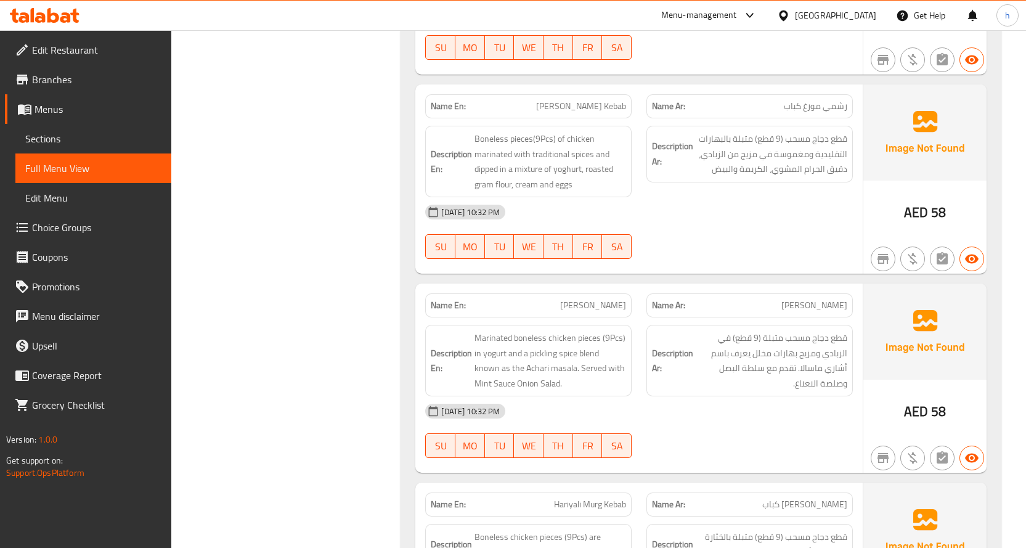
scroll to position [3369, 0]
